Goal: Task Accomplishment & Management: Manage account settings

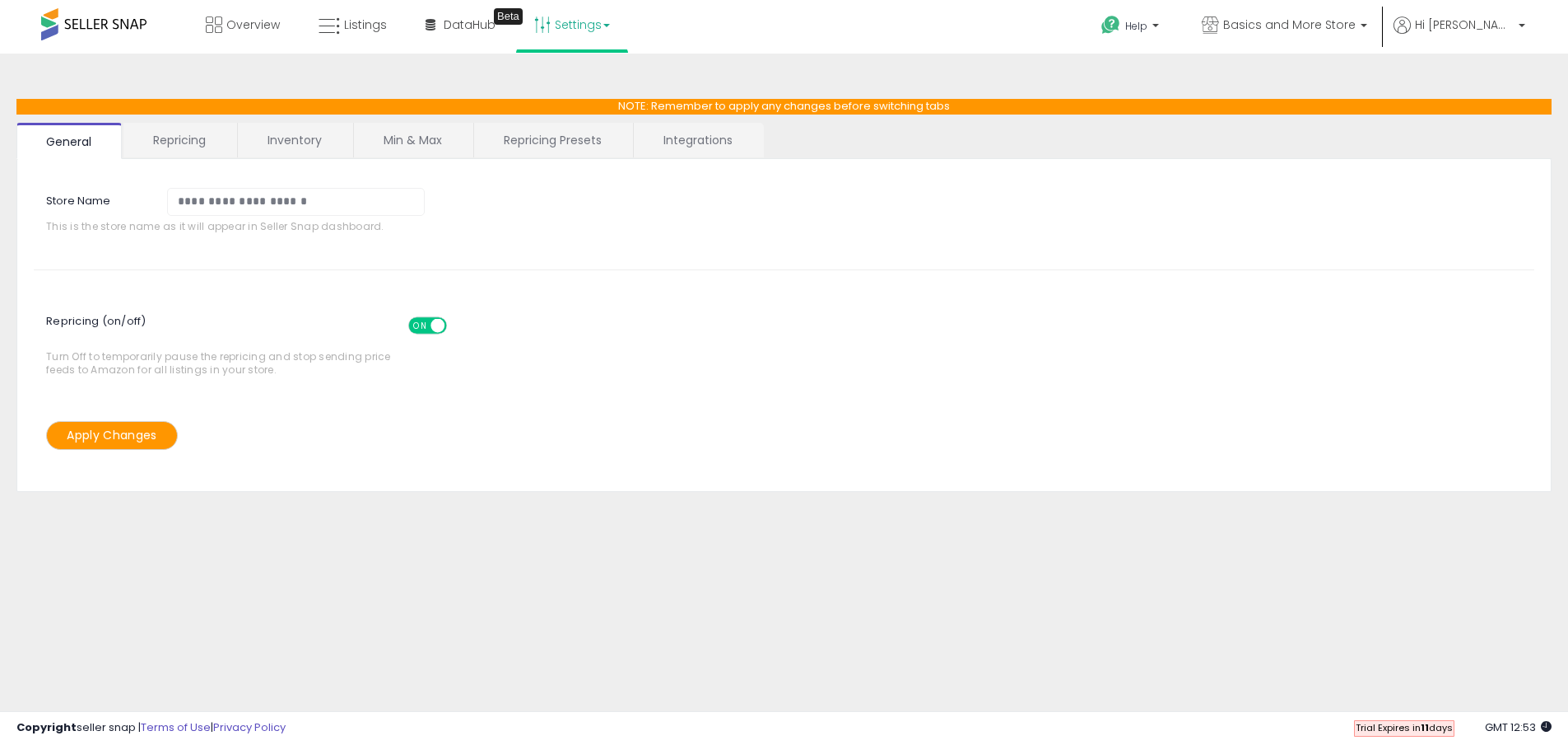
click at [310, 141] on link "Inventory" at bounding box center [294, 140] width 113 height 35
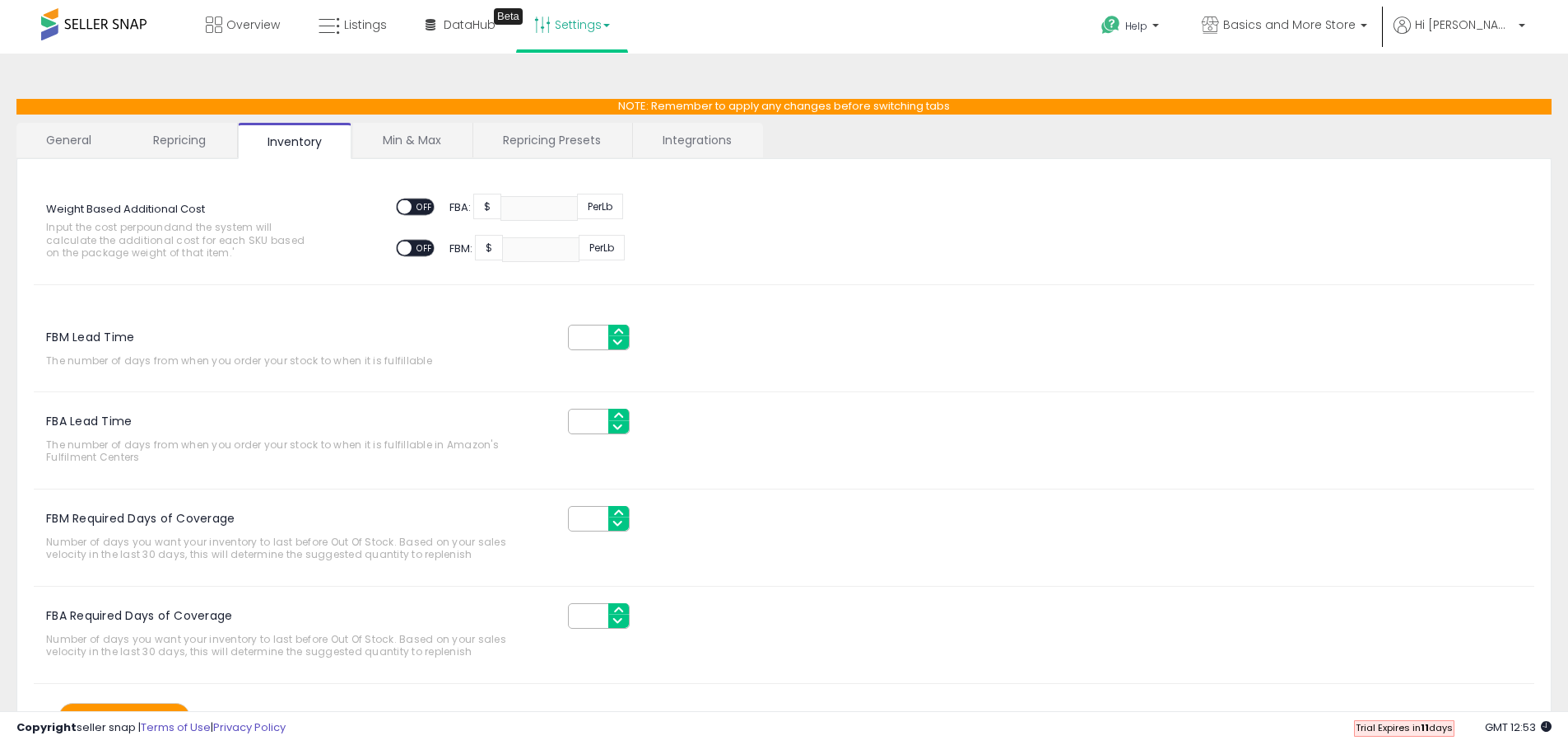
click at [196, 141] on link "Repricing" at bounding box center [180, 140] width 112 height 35
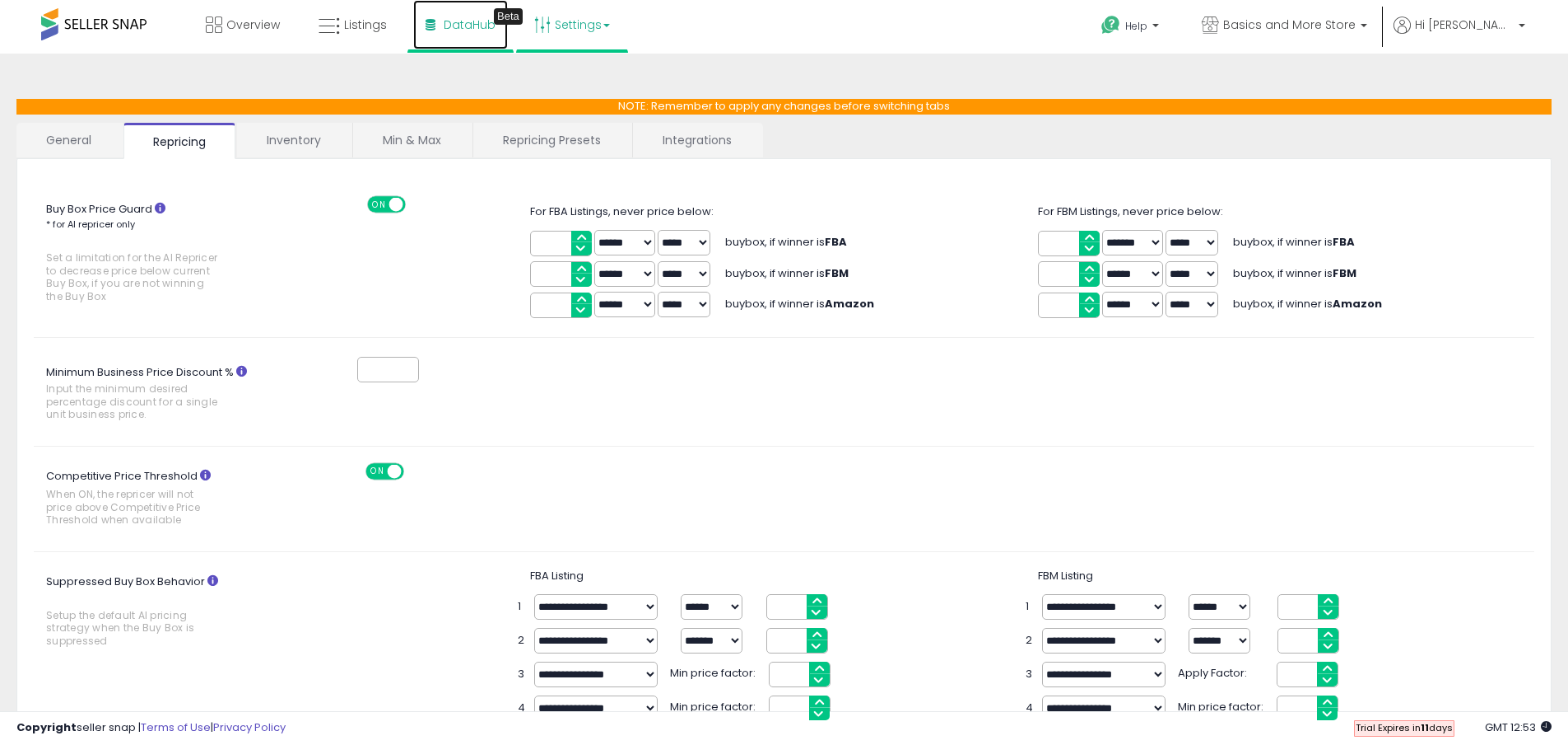
click at [444, 22] on span "DataHub" at bounding box center [470, 25] width 52 height 17
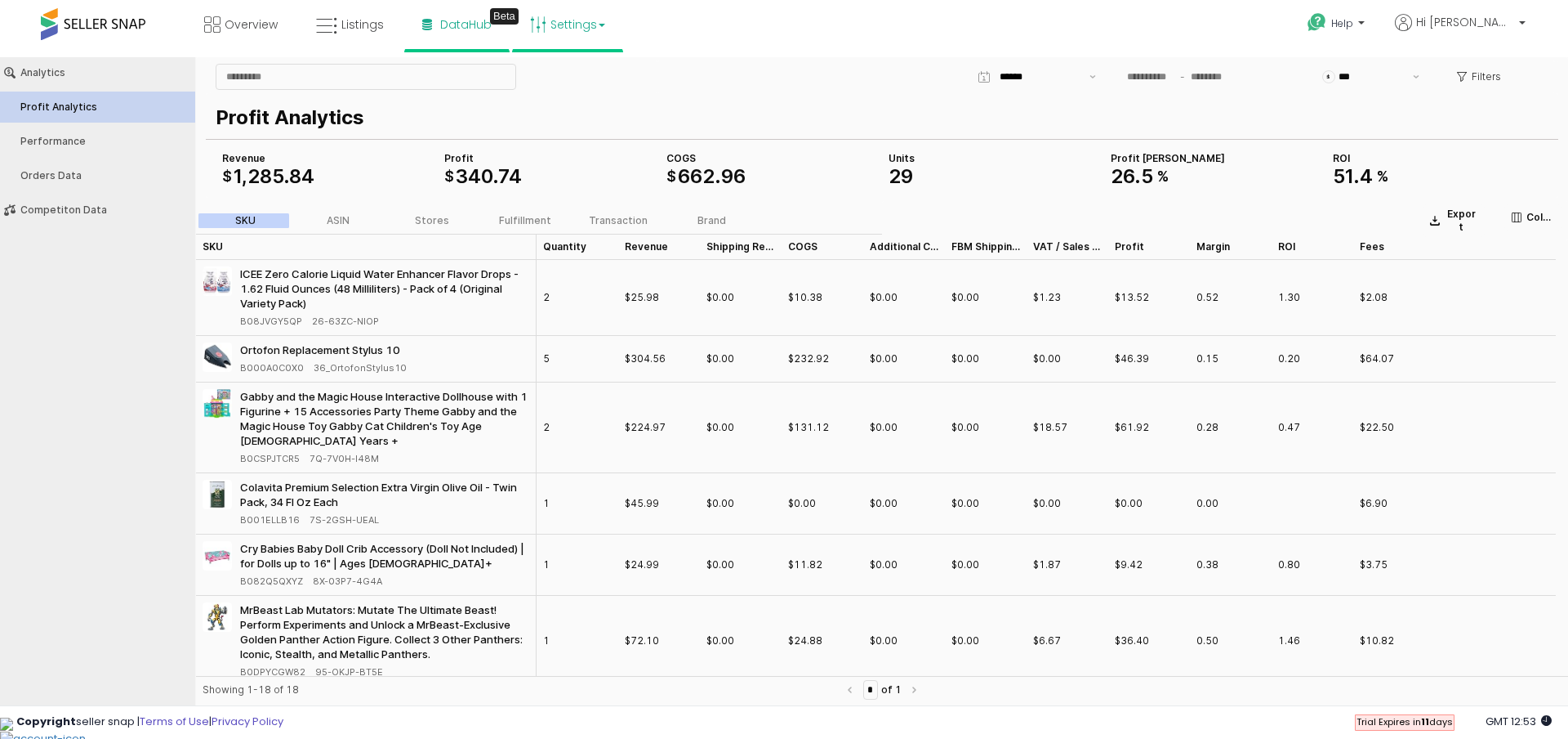
click at [598, 28] on link "Settings" at bounding box center [568, 25] width 100 height 49
click at [805, 35] on div "Overview Listings Beta" at bounding box center [506, 34] width 1037 height 69
click at [344, 30] on span "Listings" at bounding box center [362, 25] width 42 height 17
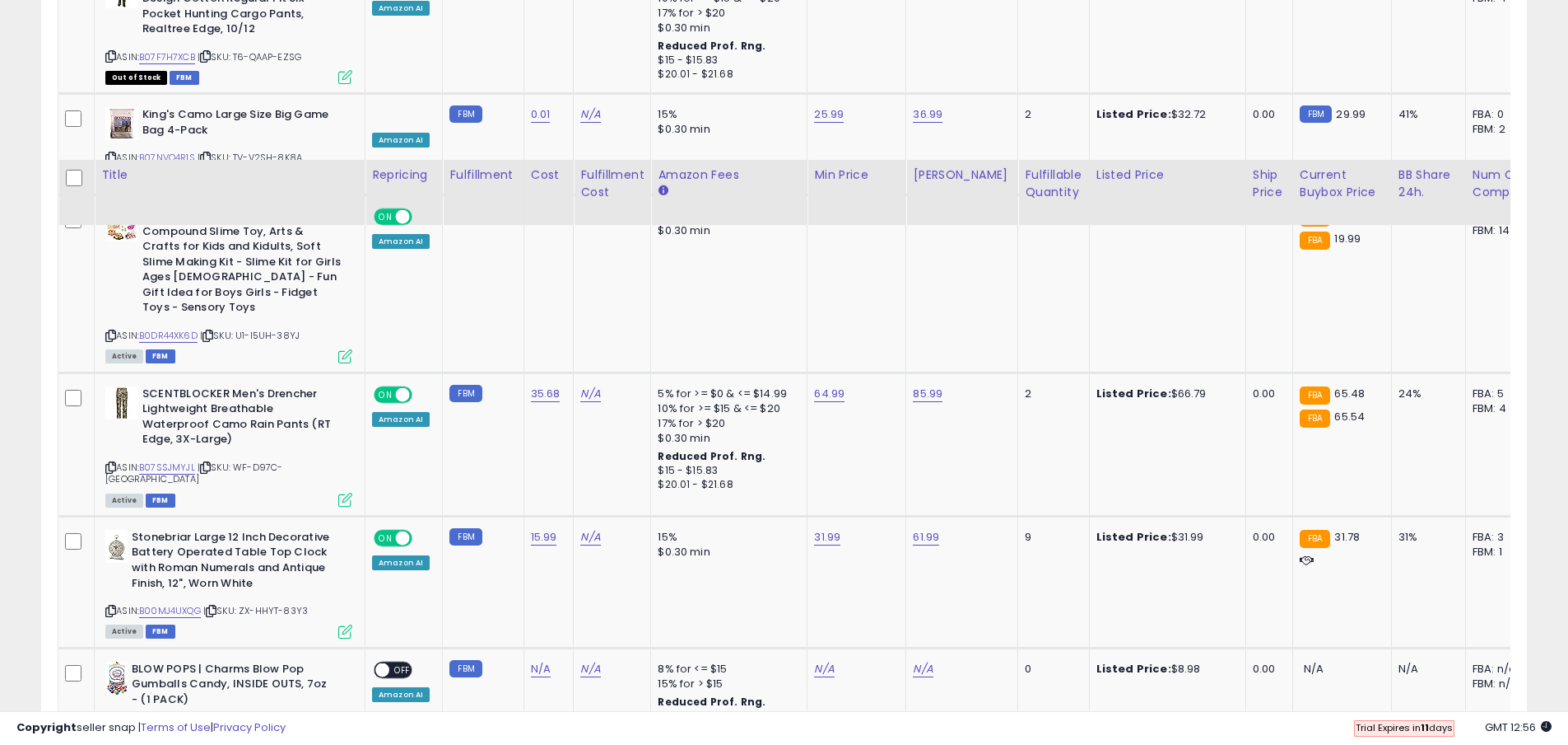
scroll to position [3518, 0]
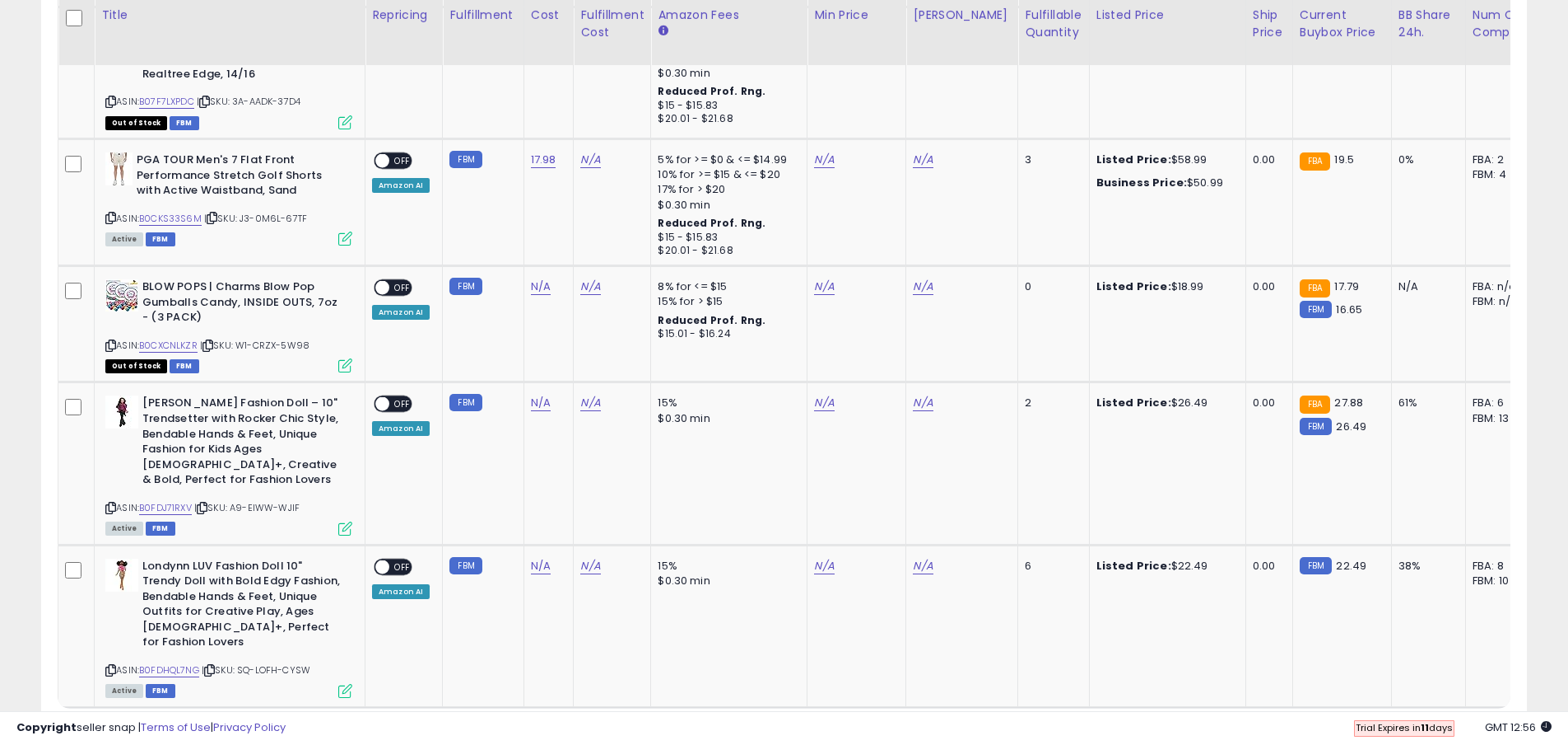
click at [1347, 725] on link "2" at bounding box center [1356, 739] width 28 height 28
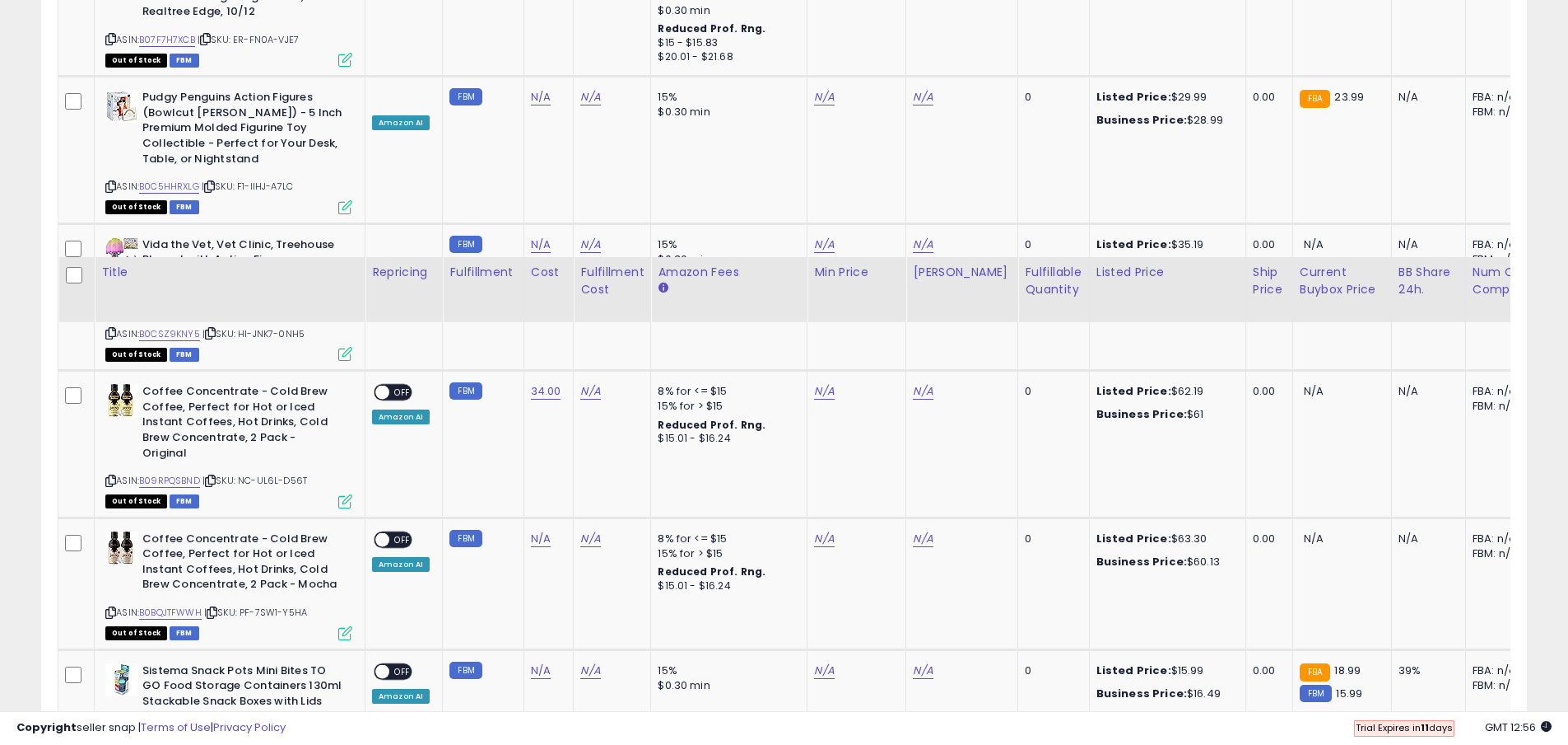
scroll to position [3617, 0]
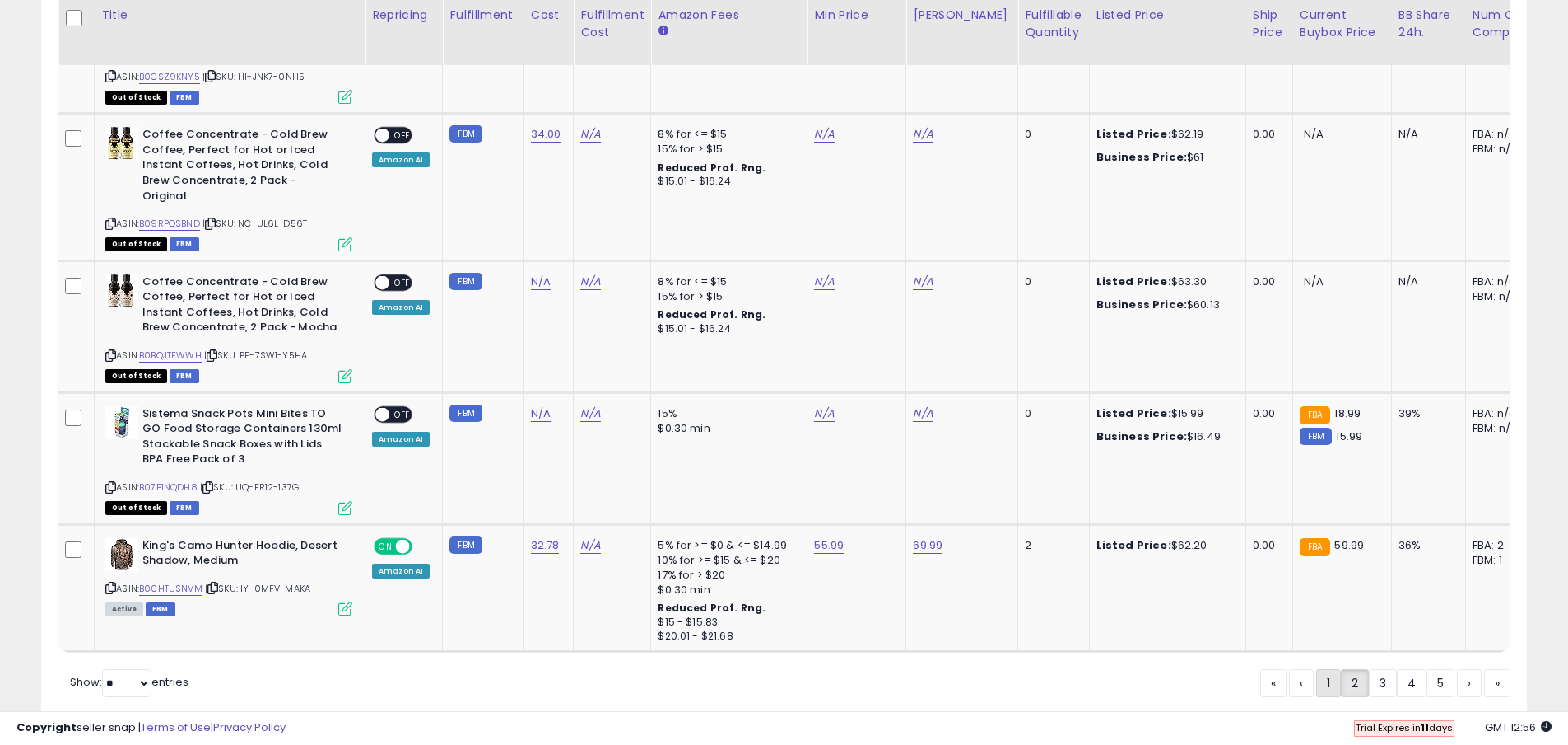
click at [1332, 669] on link "1" at bounding box center [1329, 683] width 25 height 28
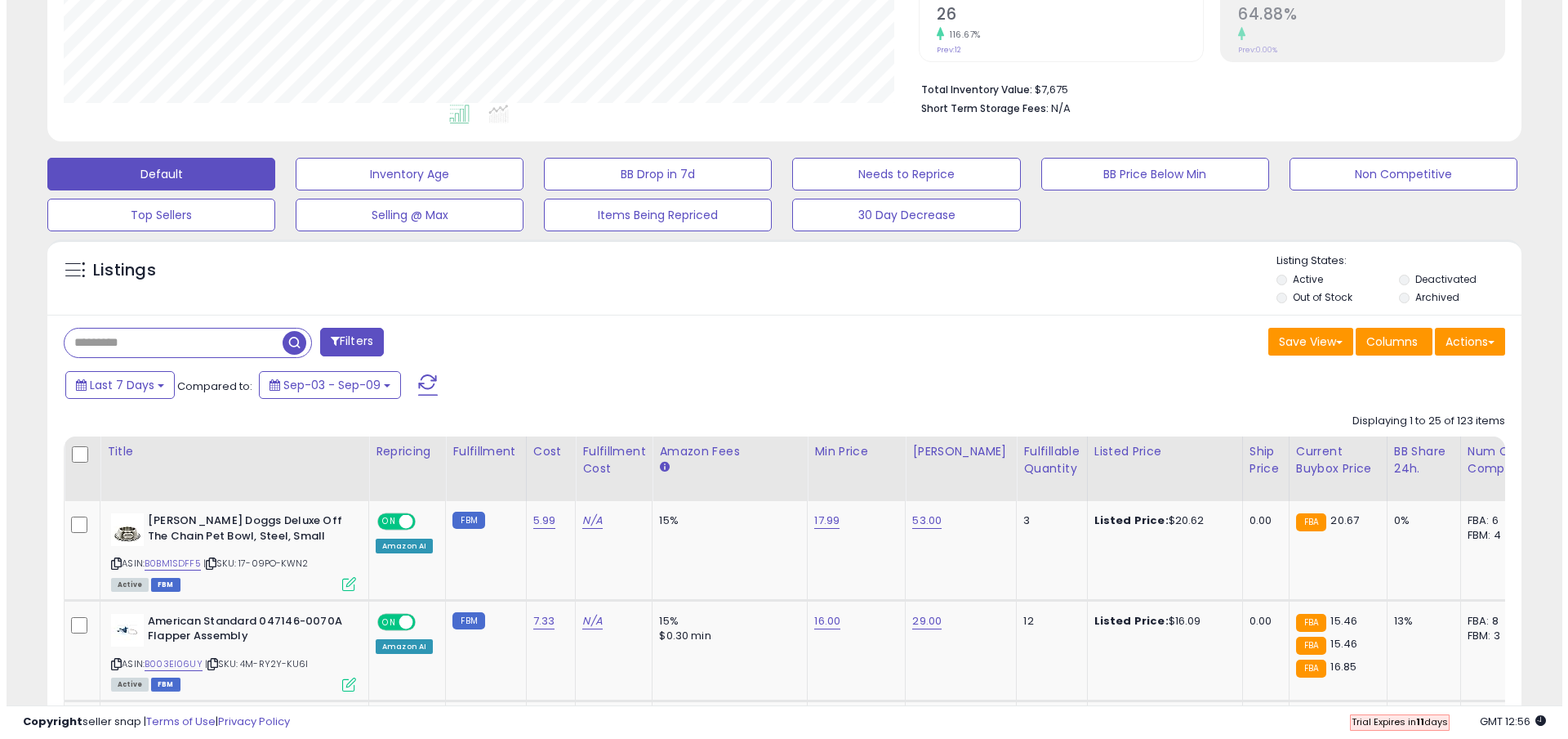
scroll to position [496, 0]
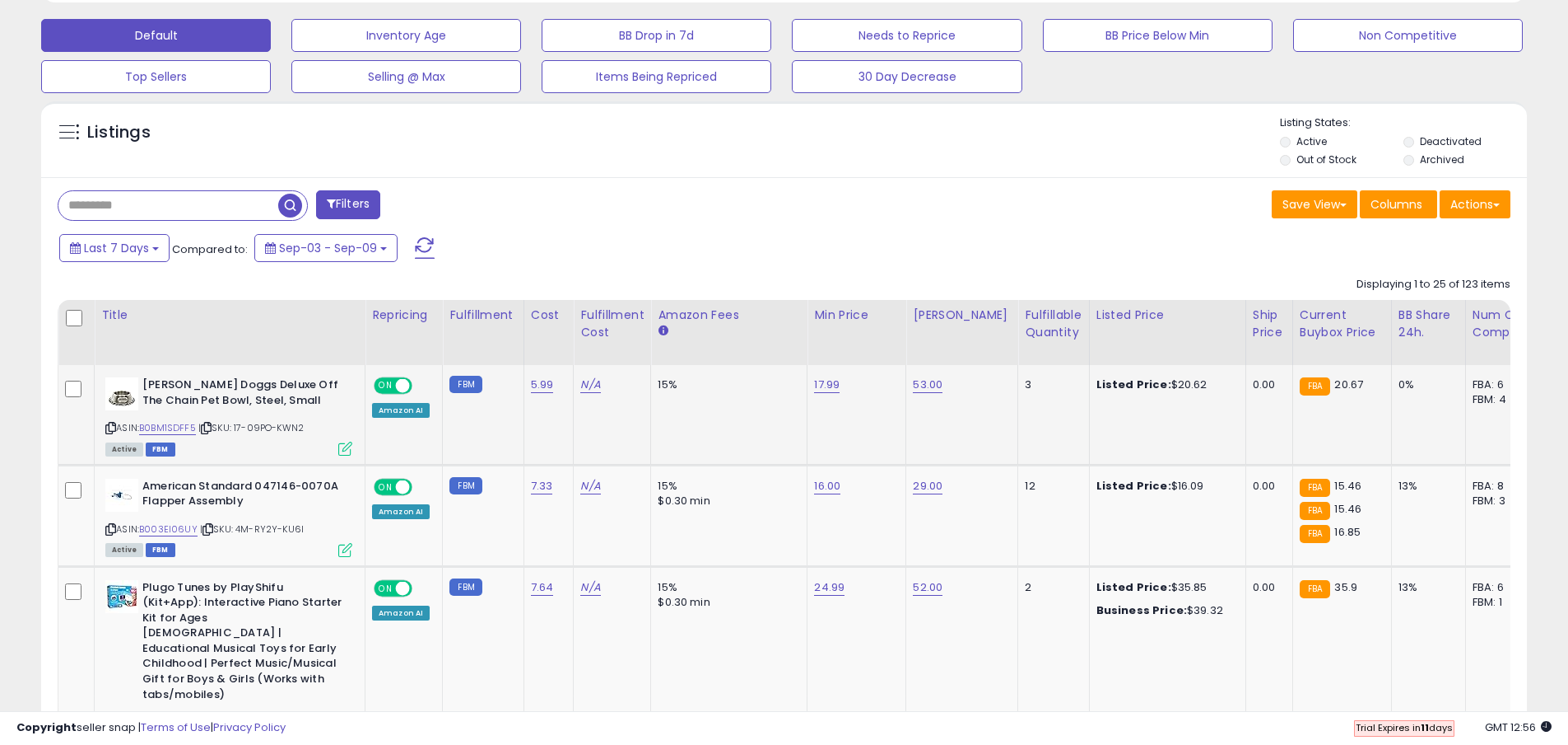
click at [114, 426] on icon at bounding box center [111, 428] width 11 height 9
click at [200, 209] on input "text" at bounding box center [221, 205] width 325 height 29
paste input "**********"
click at [515, 197] on button "Filters" at bounding box center [491, 204] width 65 height 29
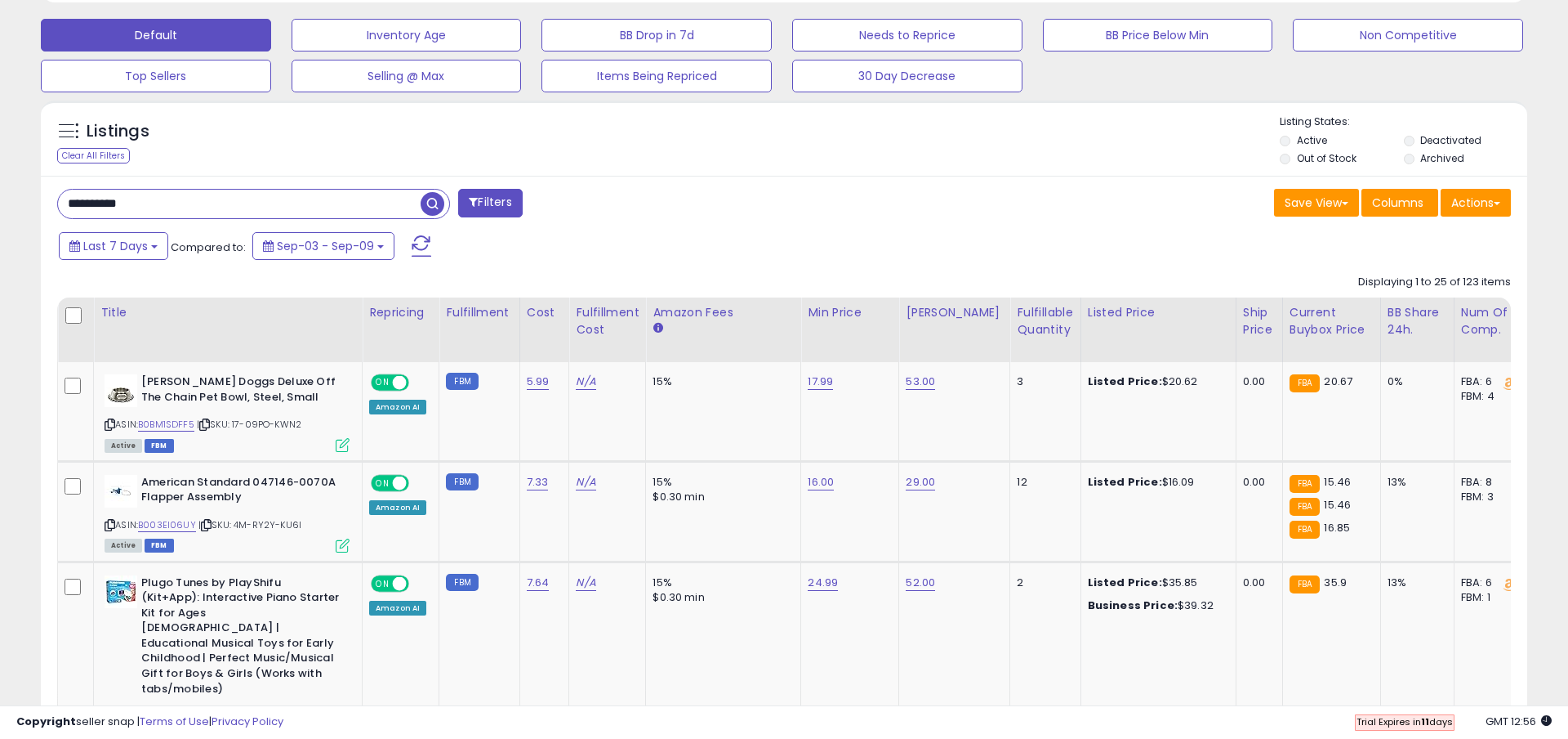
scroll to position [335, 863]
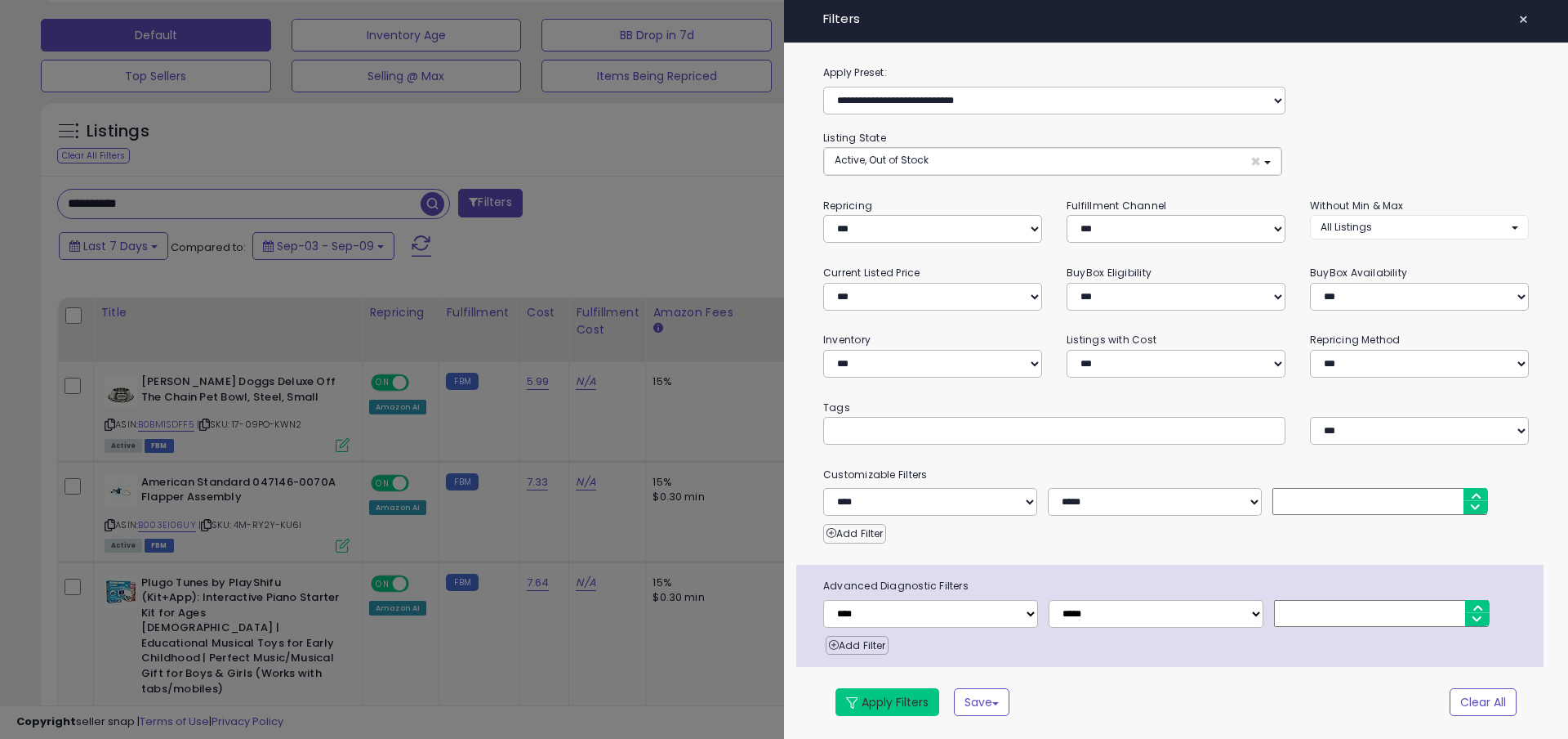
click at [886, 704] on button "Apply Filters" at bounding box center [887, 702] width 104 height 28
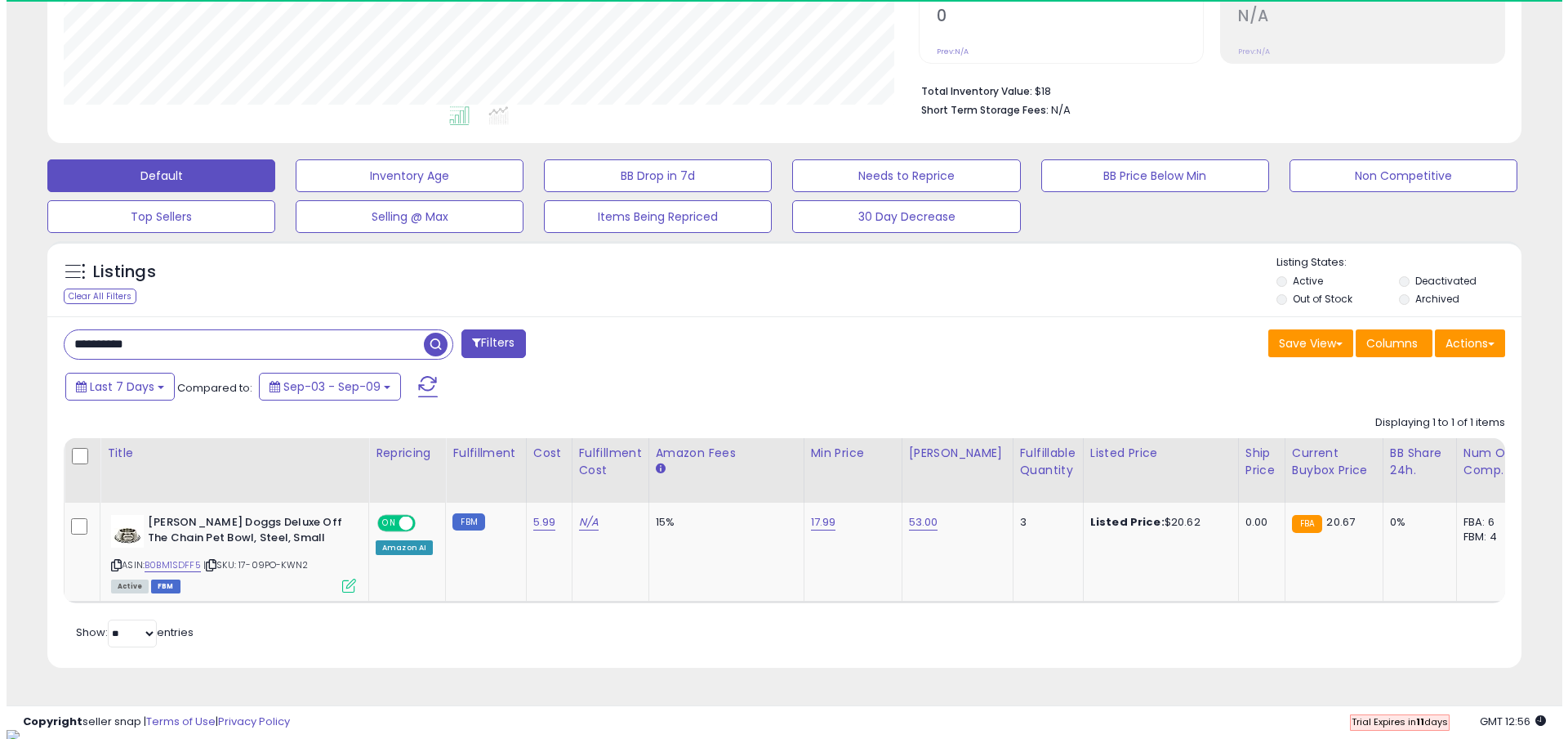
scroll to position [358, 0]
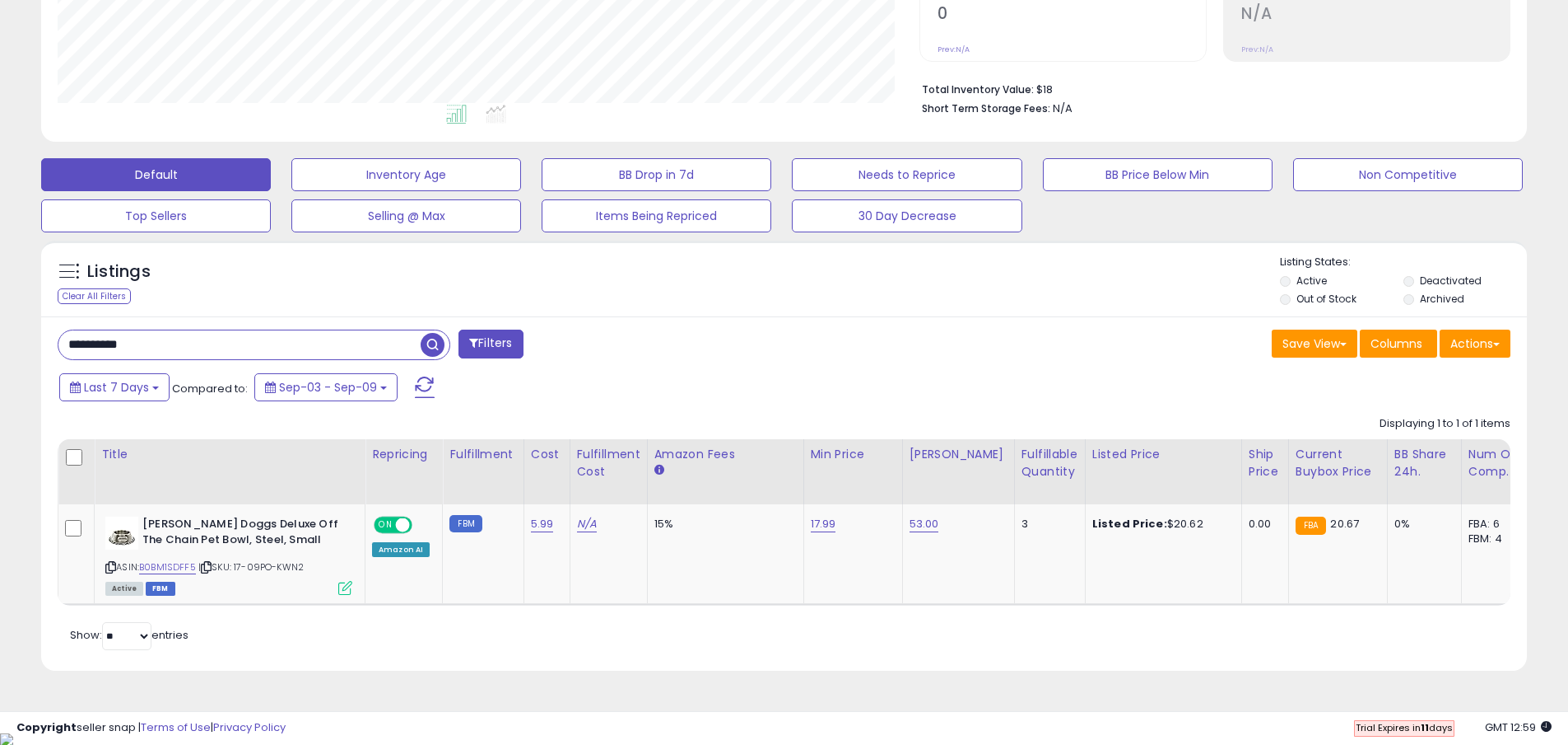
click at [181, 338] on input "**********" at bounding box center [240, 344] width 363 height 29
paste input "text"
type input "**********"
click at [492, 342] on button "Filters" at bounding box center [491, 343] width 65 height 29
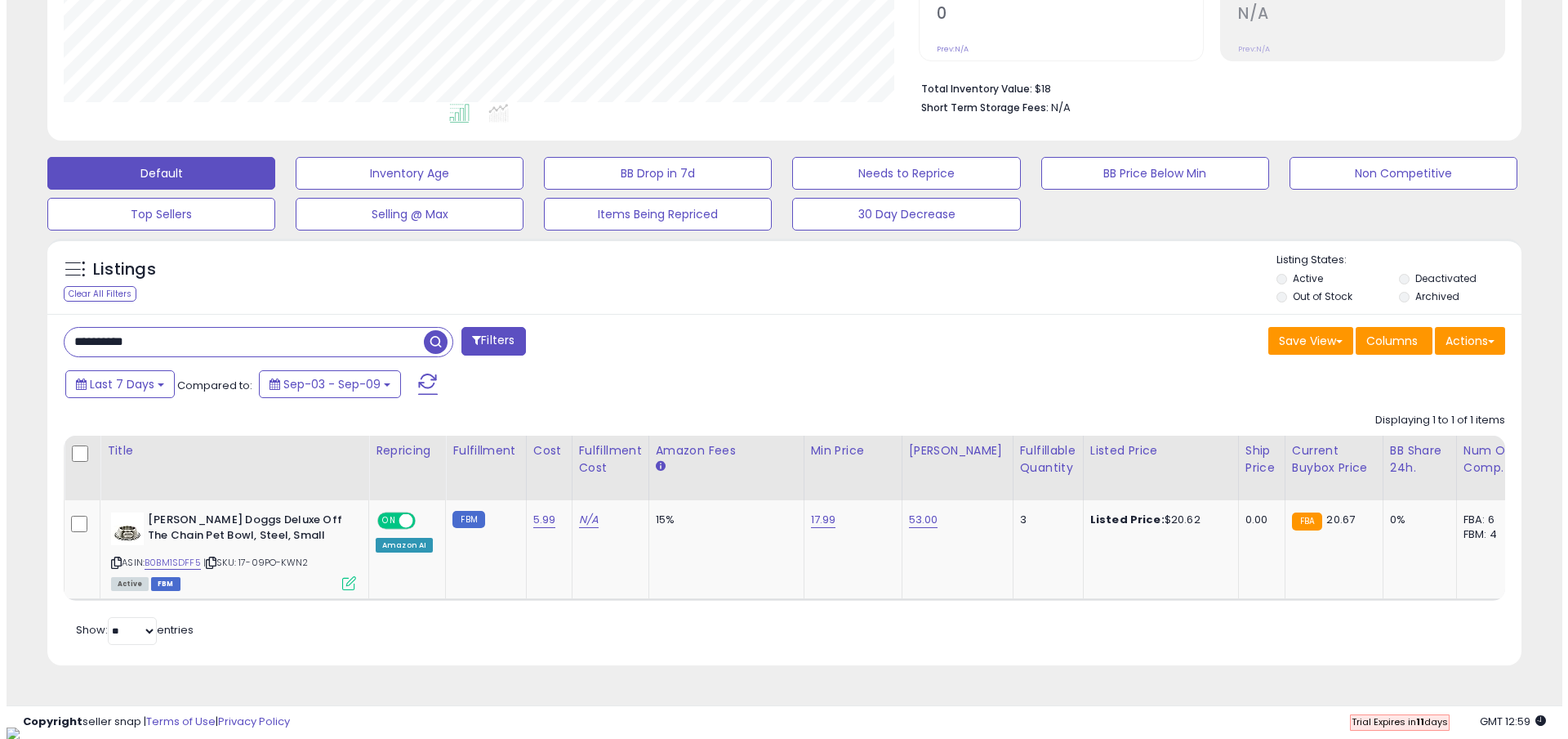
scroll to position [335, 863]
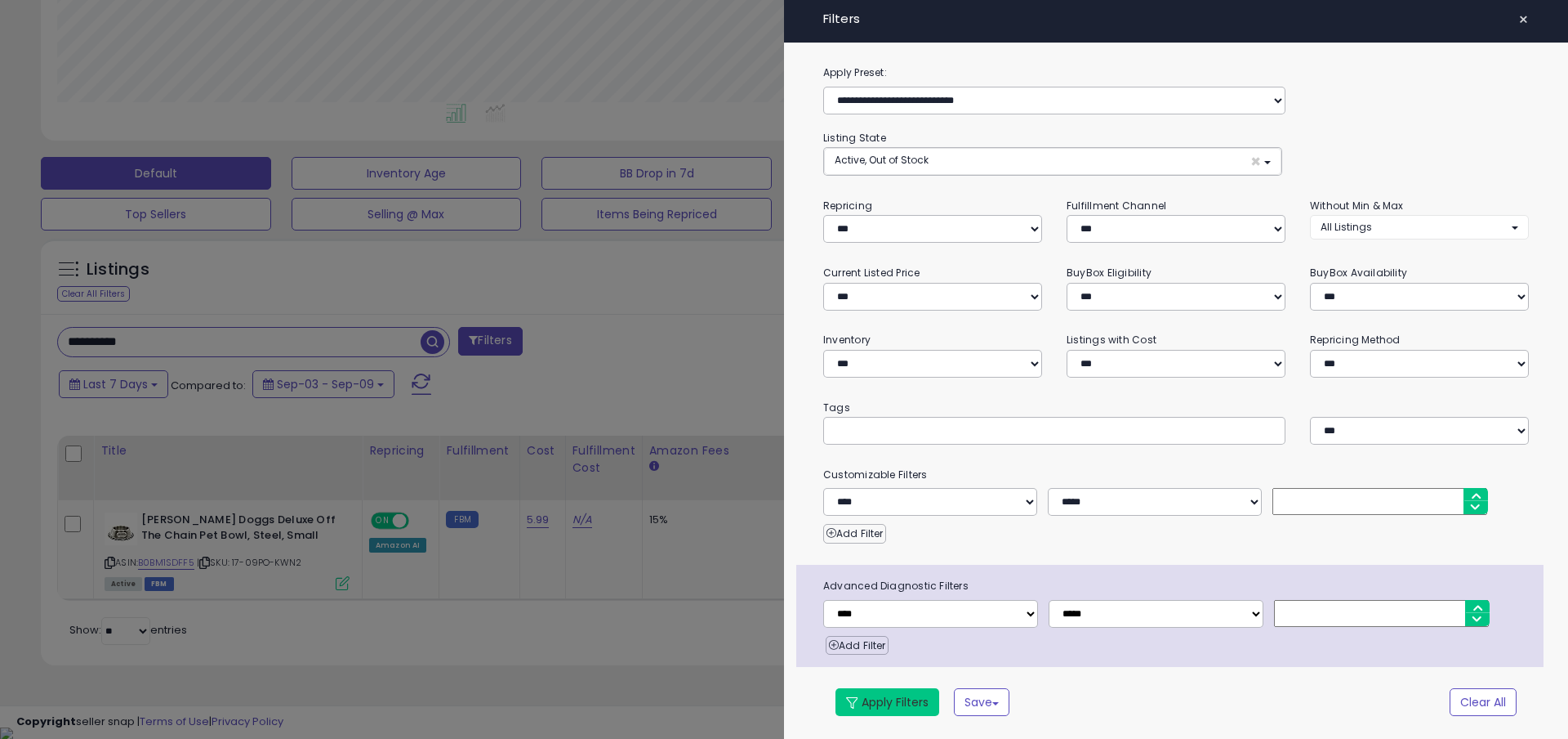
click at [923, 706] on button "Apply Filters" at bounding box center [887, 702] width 104 height 28
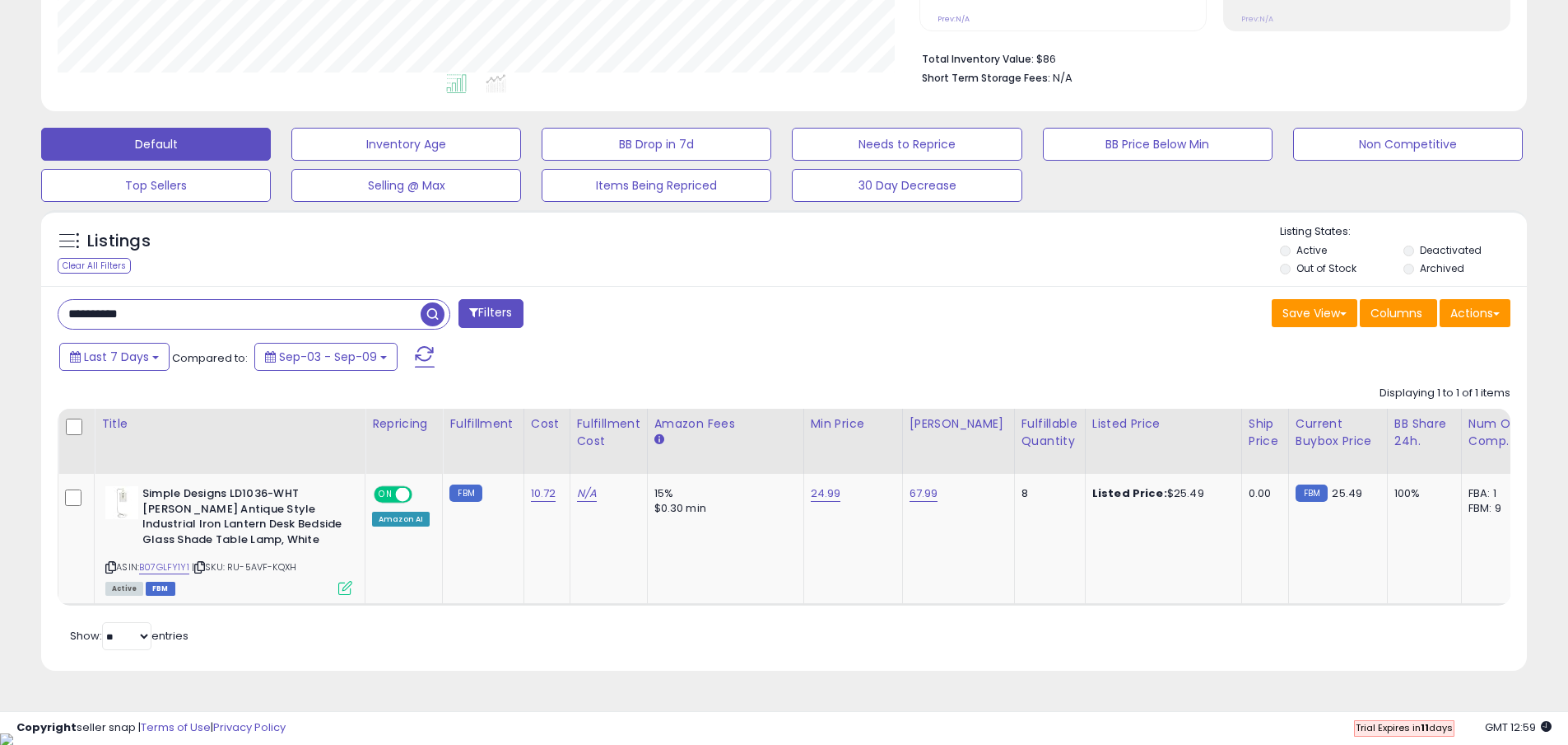
scroll to position [338, 862]
click at [827, 491] on link "24.99" at bounding box center [826, 493] width 30 height 17
type input "*"
type input "*****"
click at [878, 454] on icon "submit" at bounding box center [873, 450] width 10 height 10
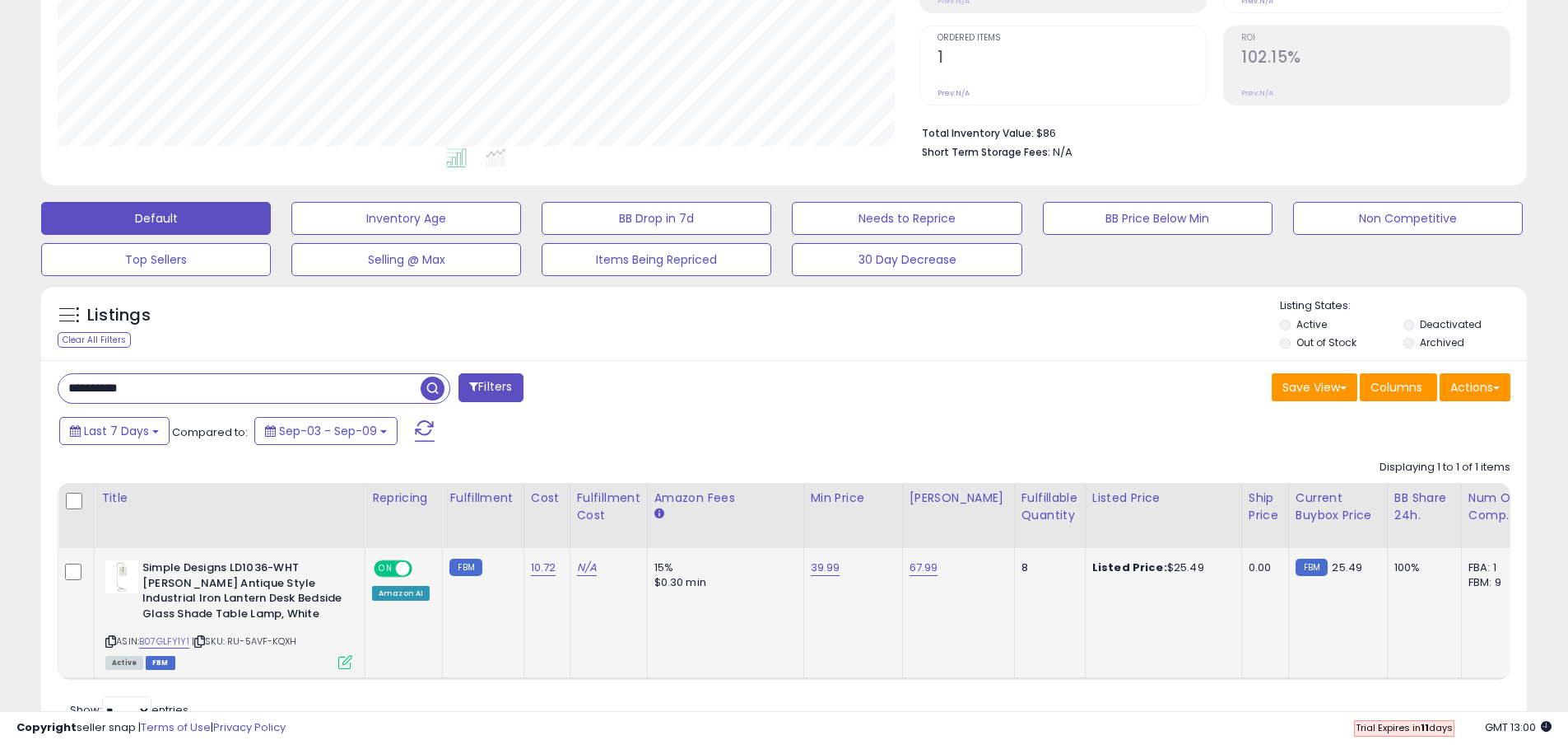
scroll to position [391, 0]
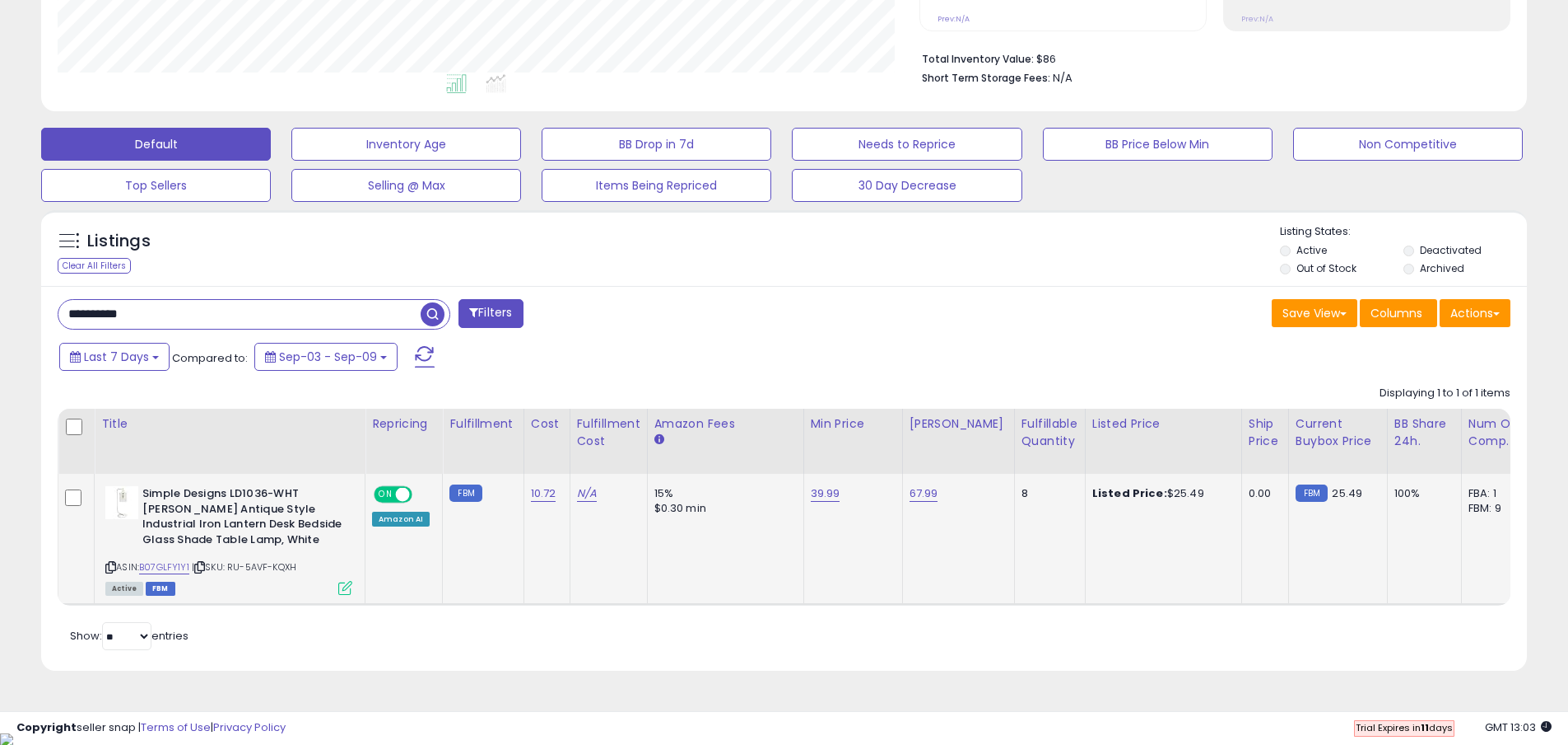
click at [1164, 64] on li "Total Inventory Value: $86" at bounding box center [1211, 58] width 577 height 19
click at [1548, 73] on div "**********" at bounding box center [784, 185] width 1552 height 1012
click at [1379, 66] on li "Short Term Storage Fees: N/A" at bounding box center [1211, 76] width 577 height 19
click at [914, 311] on div "Save View Save As New View Update Current View Columns Actions Import Export Vi…" at bounding box center [1154, 315] width 739 height 32
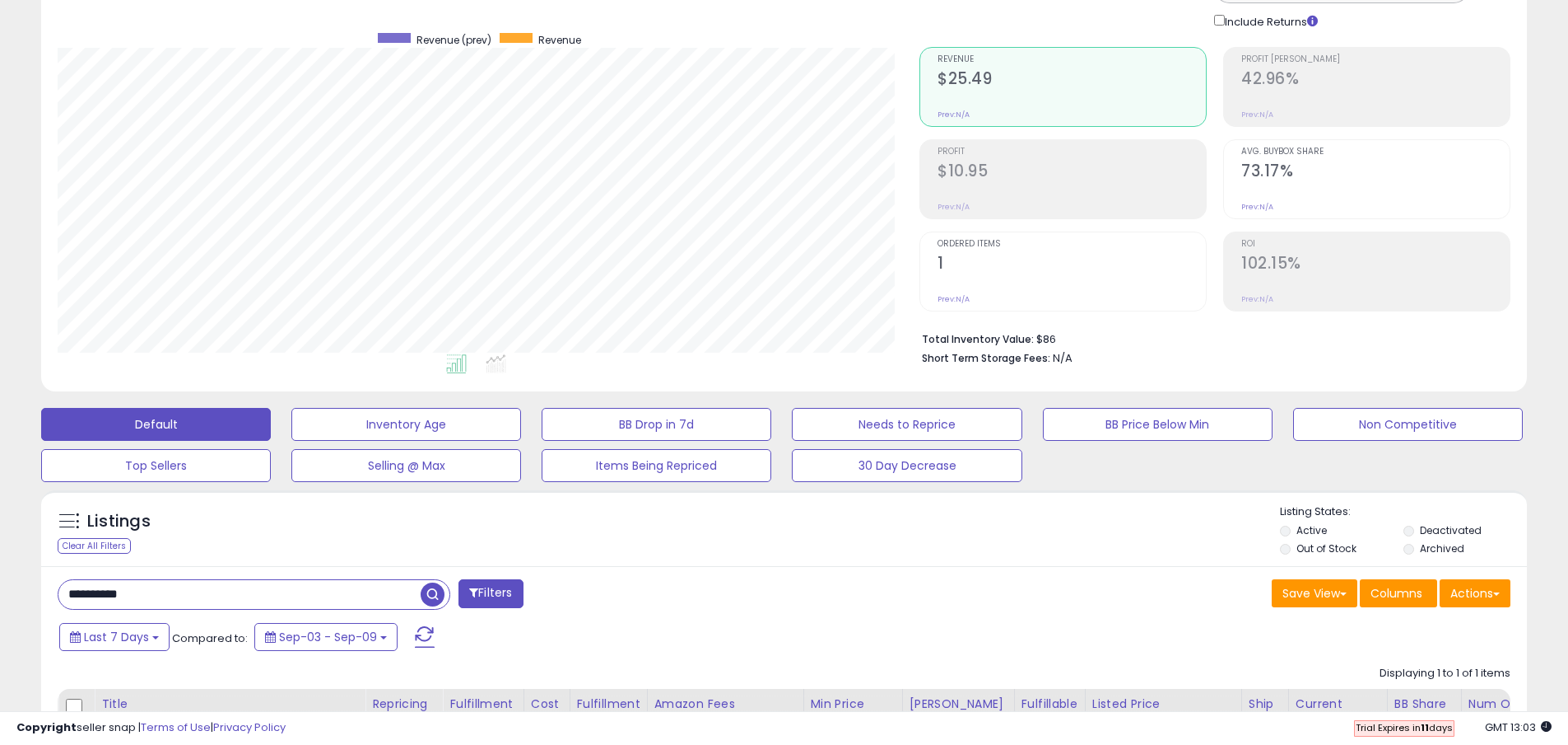
scroll to position [110, 0]
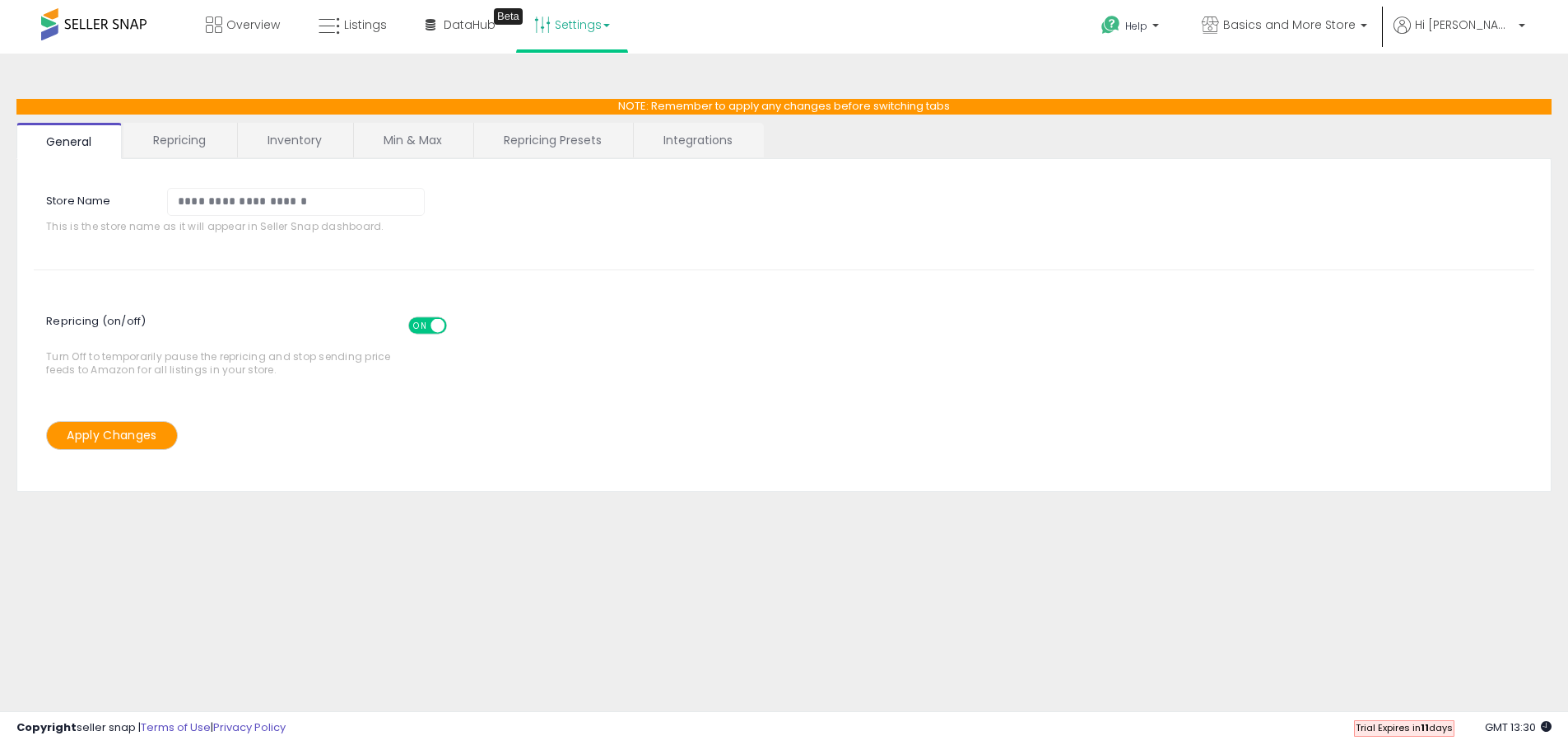
click at [303, 134] on link "Inventory" at bounding box center [294, 140] width 113 height 35
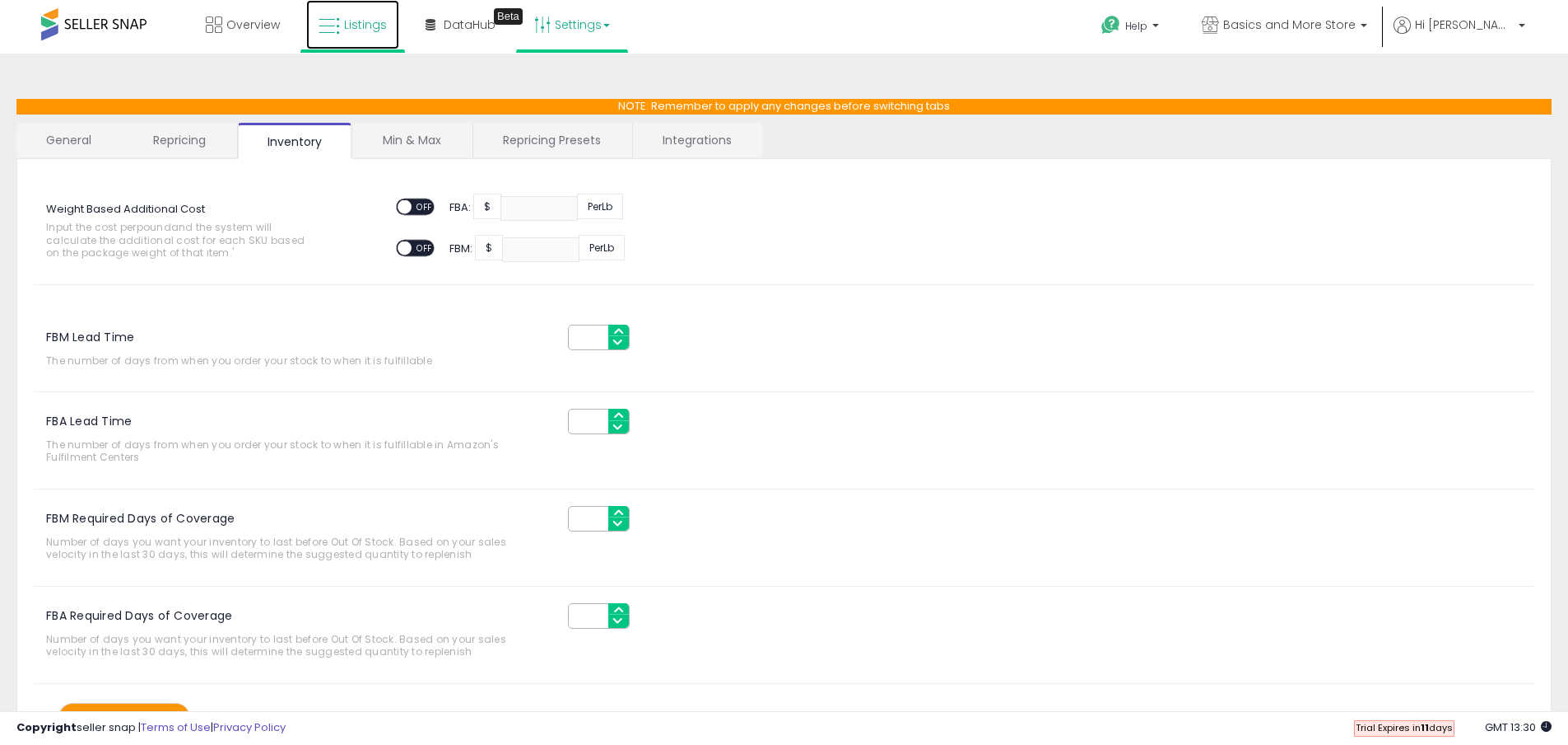
click at [354, 24] on span "Listings" at bounding box center [365, 25] width 42 height 17
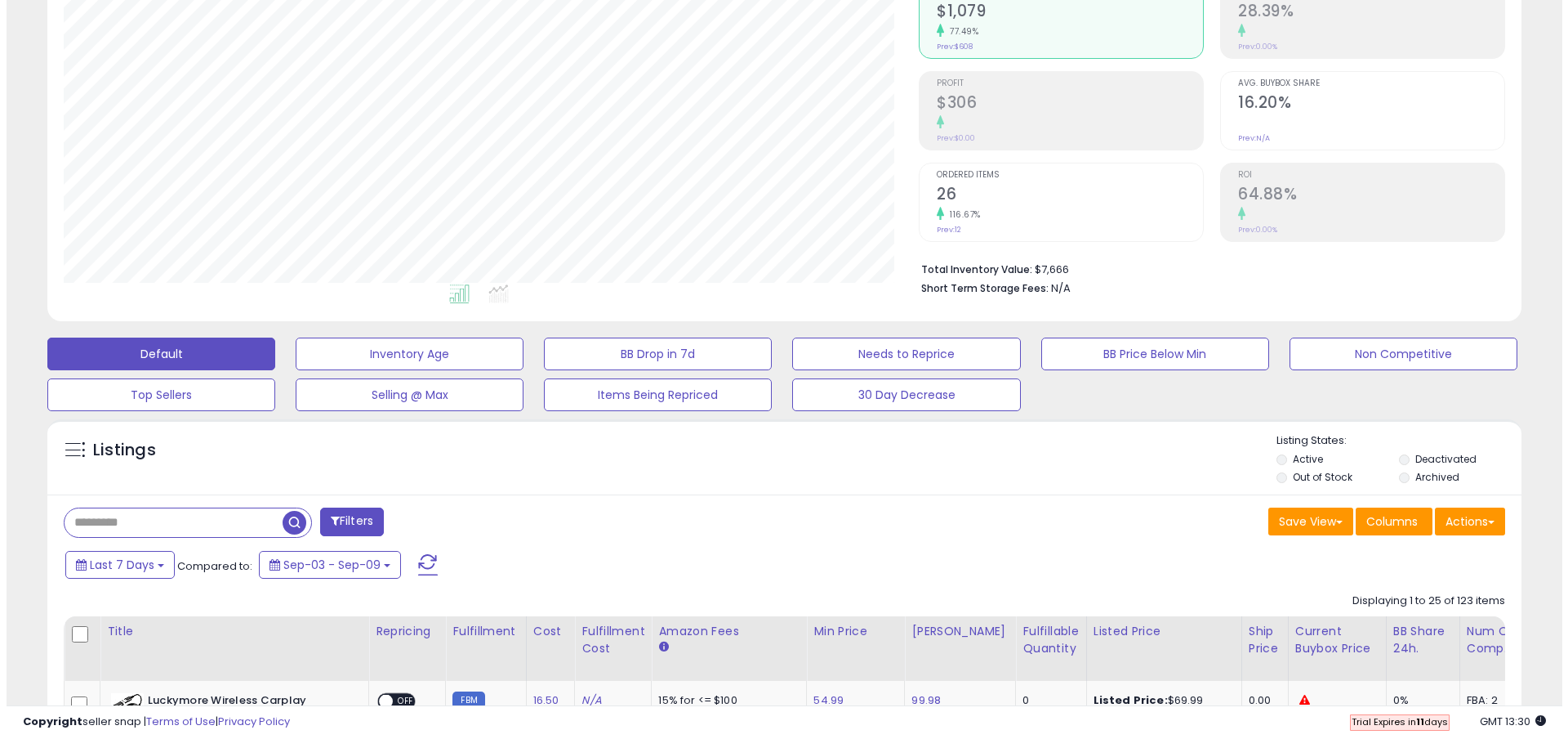
scroll to position [265, 0]
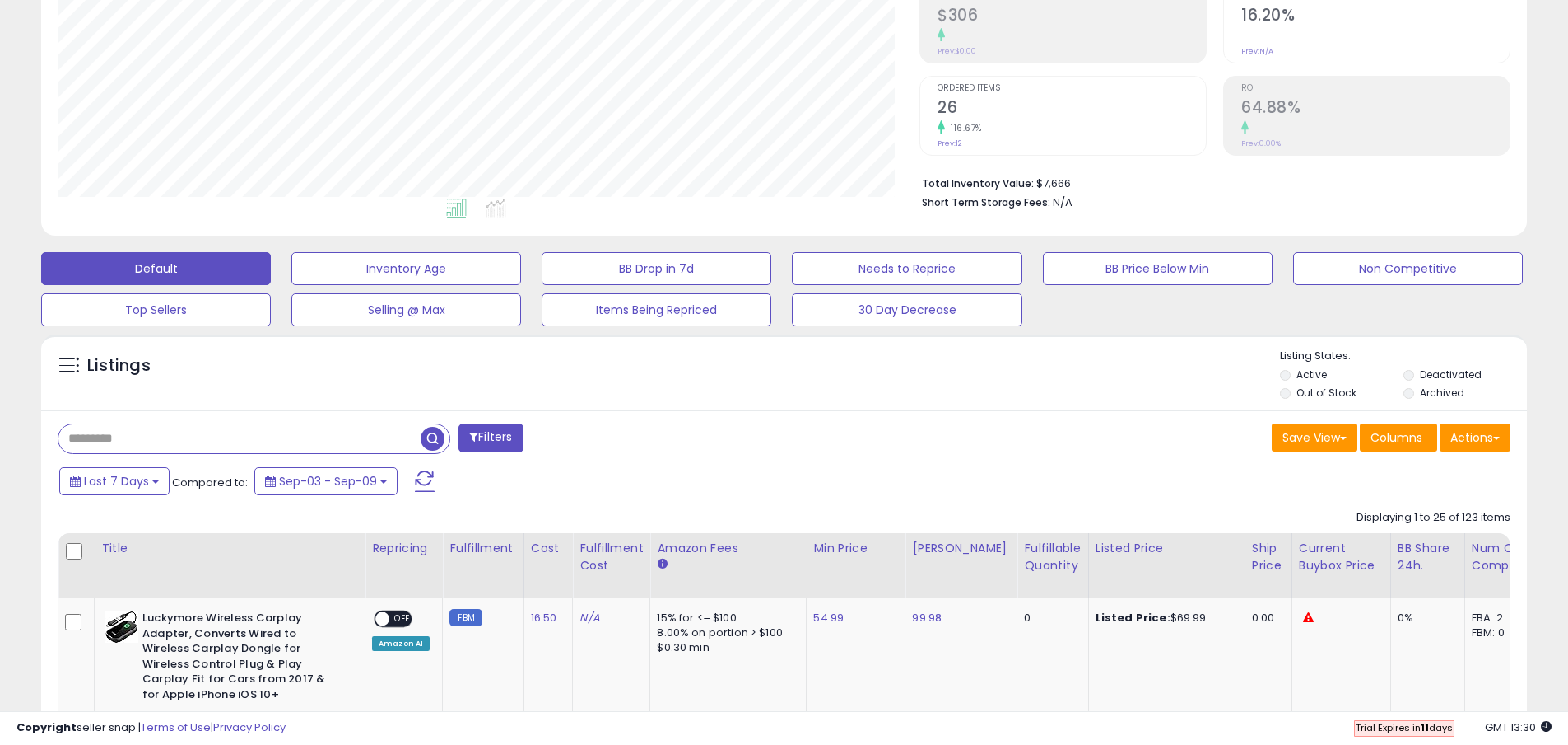
click at [187, 434] on input "text" at bounding box center [240, 438] width 363 height 29
paste input "**********"
type input "**********"
click at [486, 442] on button "Filters" at bounding box center [491, 438] width 65 height 29
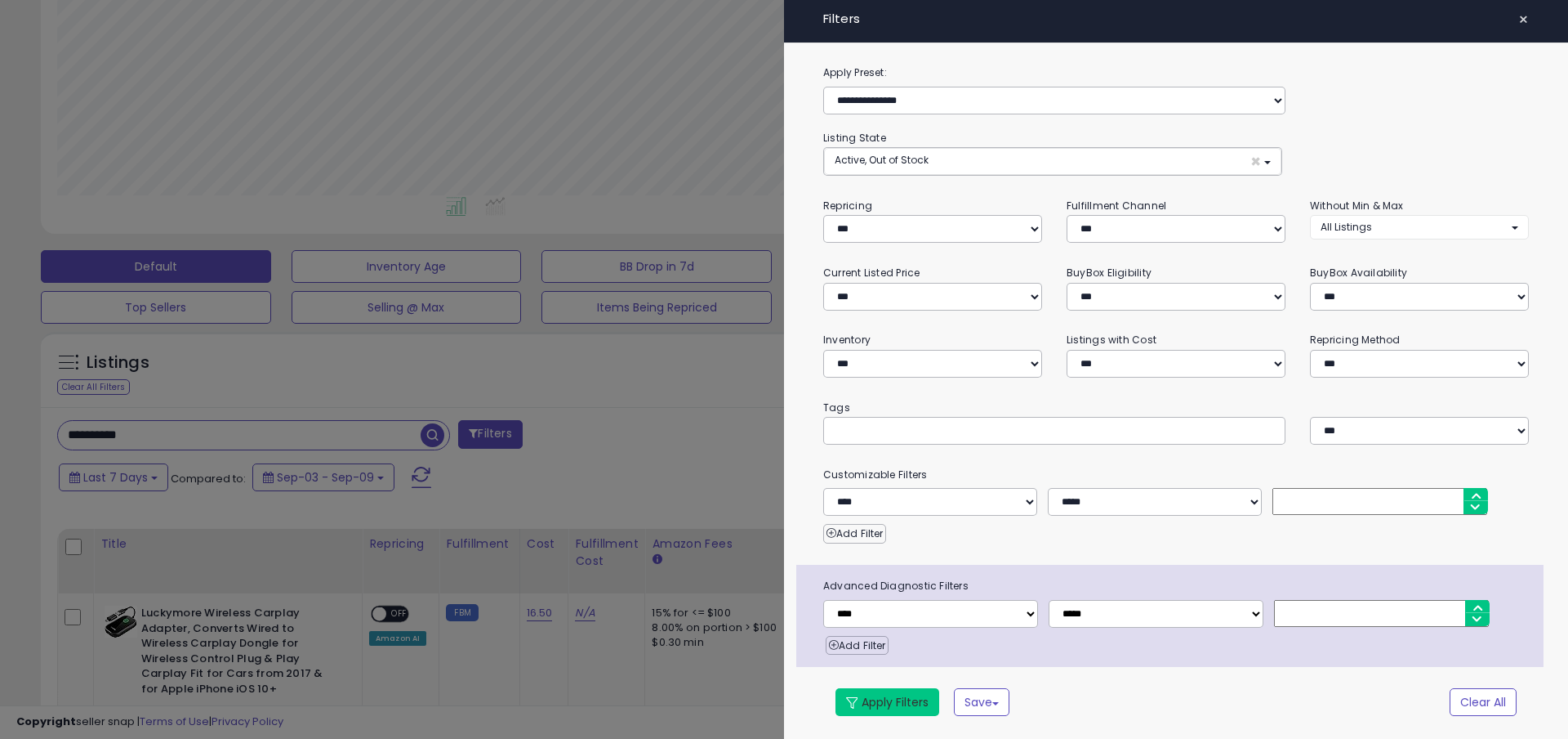
click at [877, 699] on button "Apply Filters" at bounding box center [887, 702] width 104 height 28
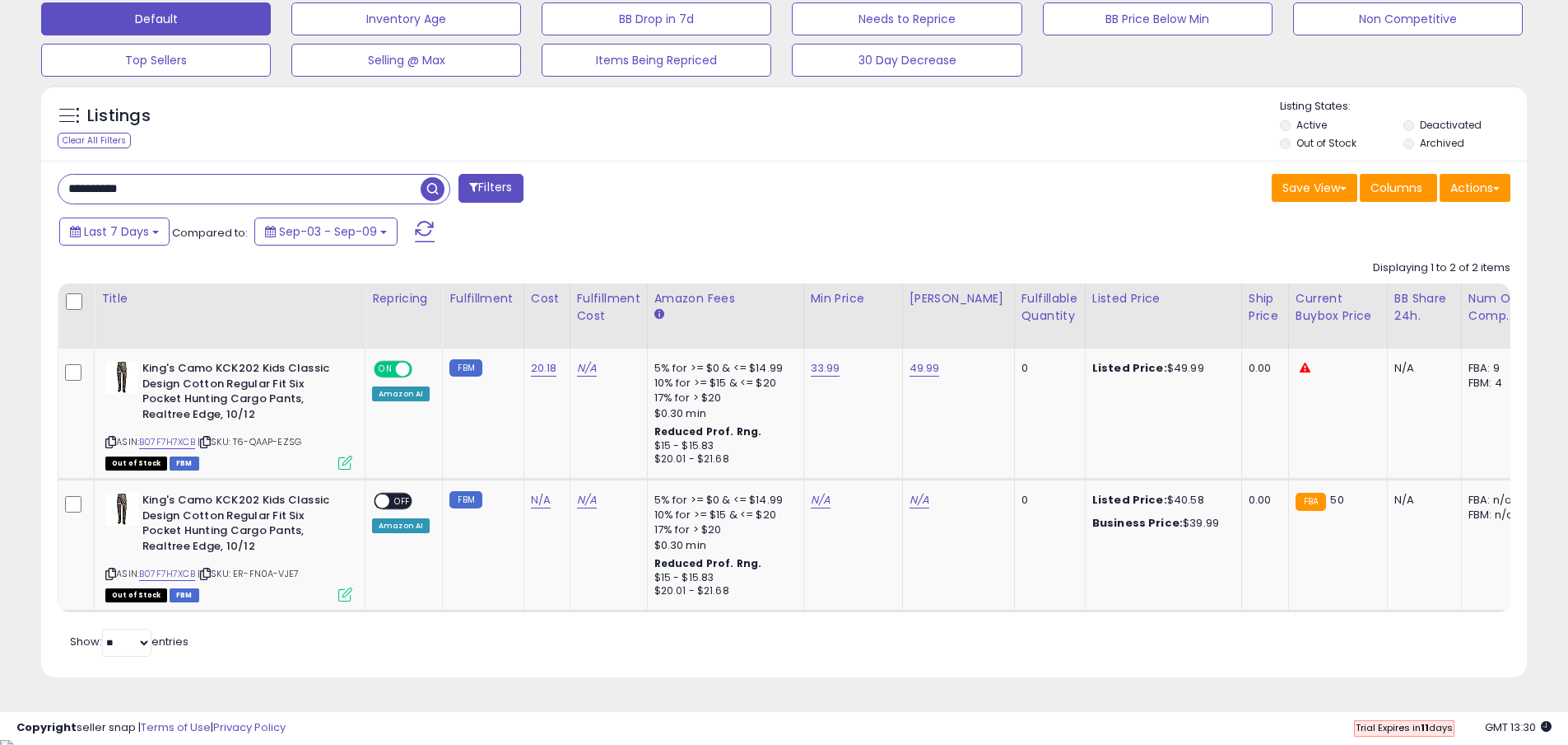
scroll to position [523, 0]
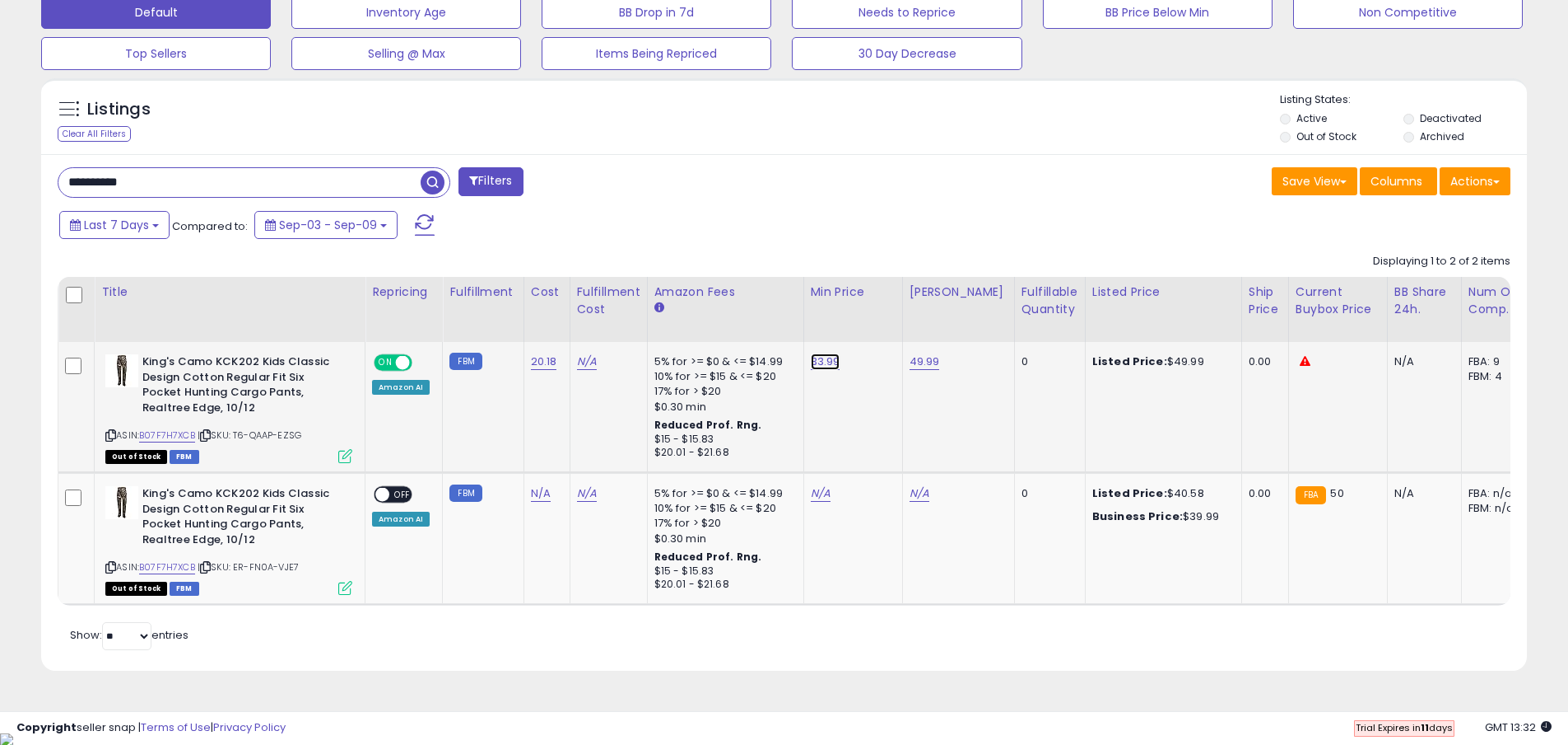
click at [827, 364] on link "33.99" at bounding box center [826, 361] width 30 height 17
drag, startPoint x: 760, startPoint y: 326, endPoint x: 630, endPoint y: 313, distance: 130.6
click at [639, 313] on table "Title Repricing" at bounding box center [1232, 441] width 2349 height 328
type input "*****"
click at [879, 314] on icon "submit" at bounding box center [874, 319] width 10 height 10
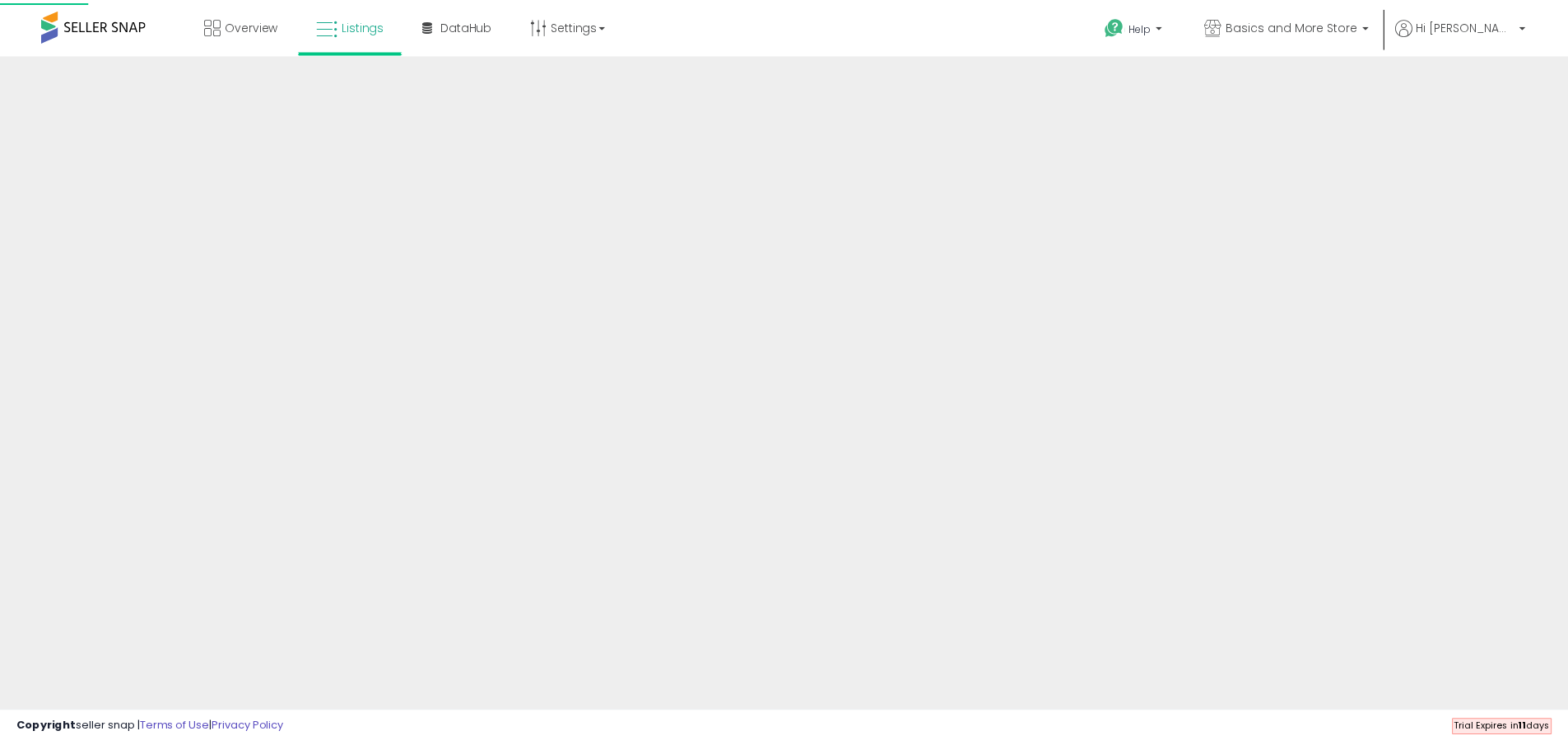
scroll to position [278, 0]
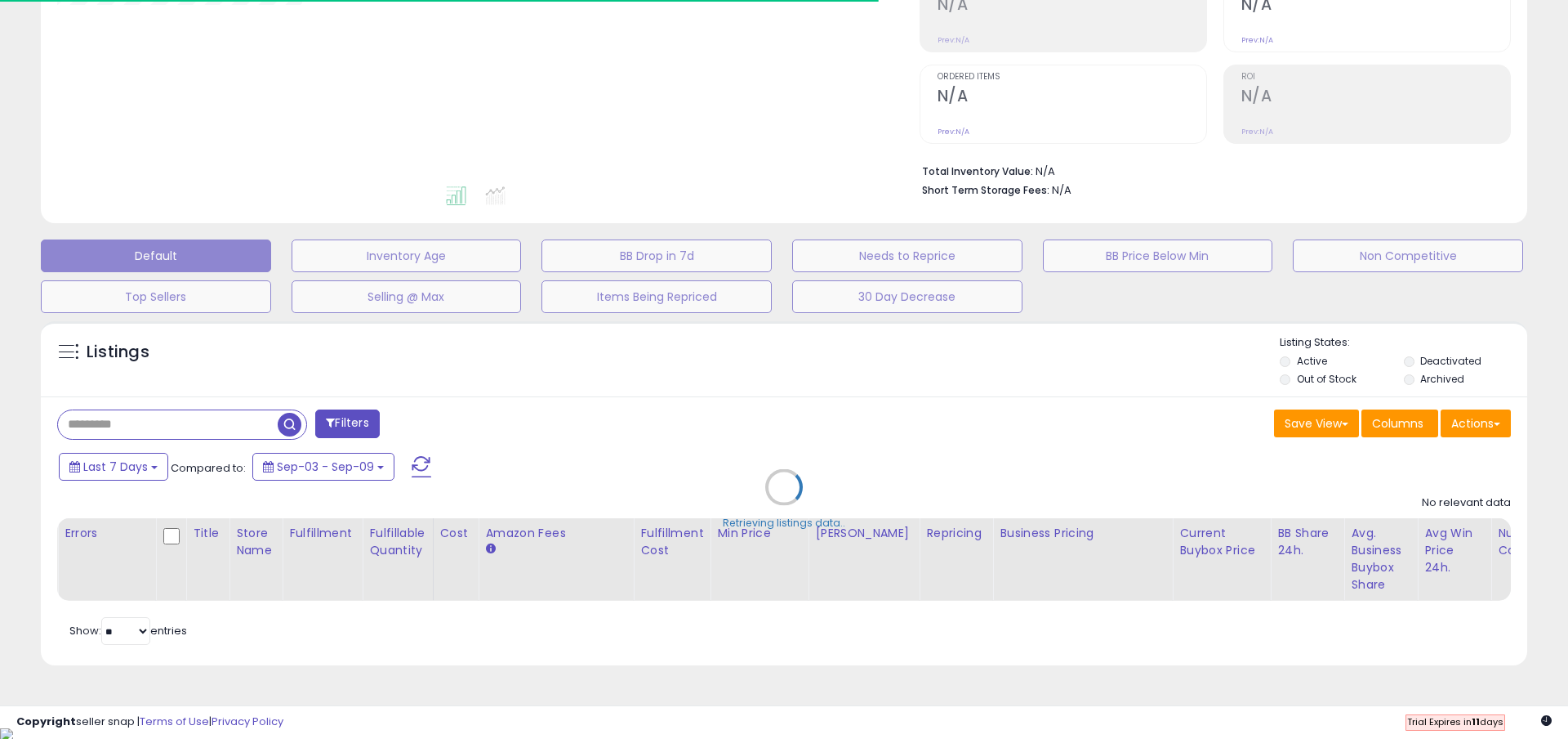
type input "**********"
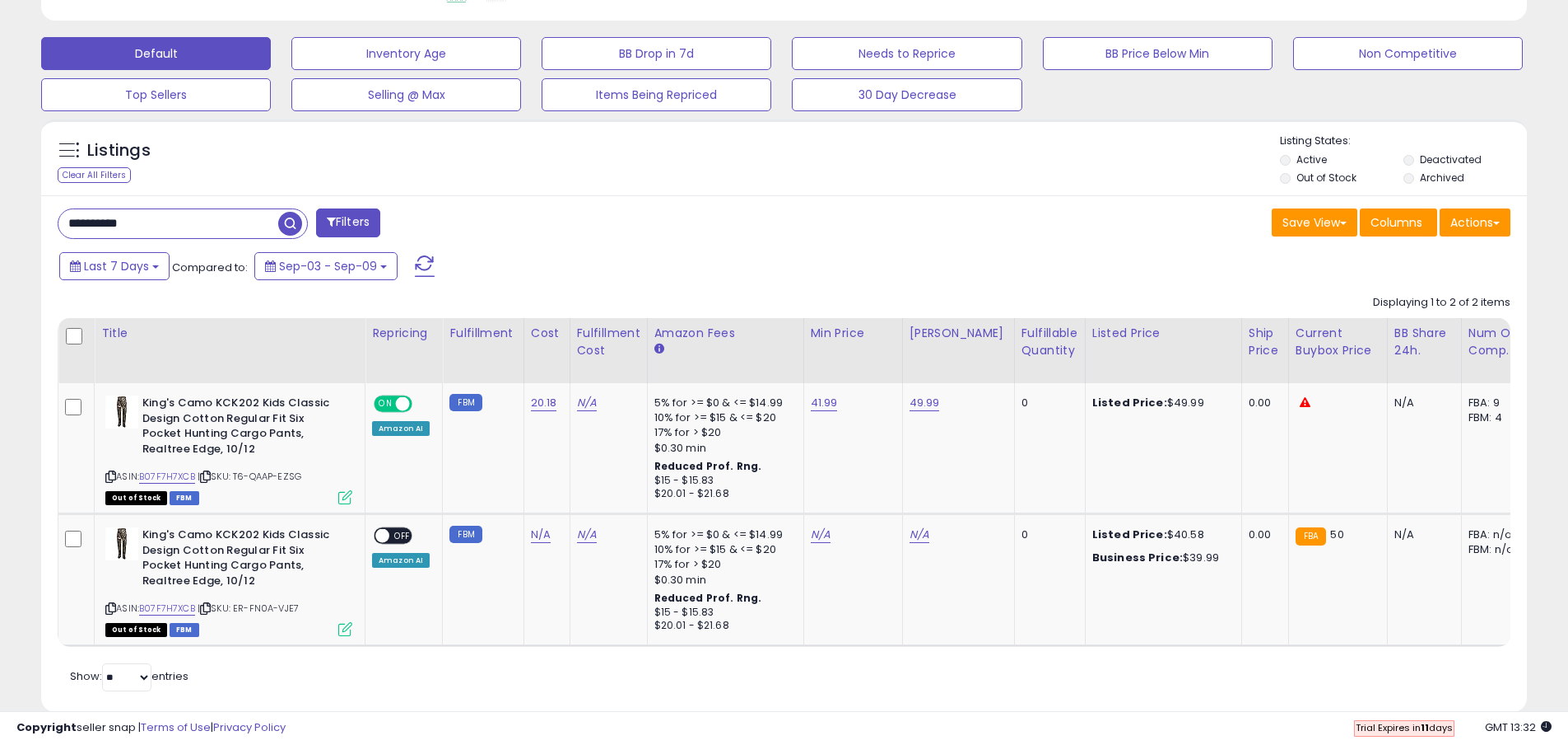
scroll to position [523, 0]
